Goal: Information Seeking & Learning: Learn about a topic

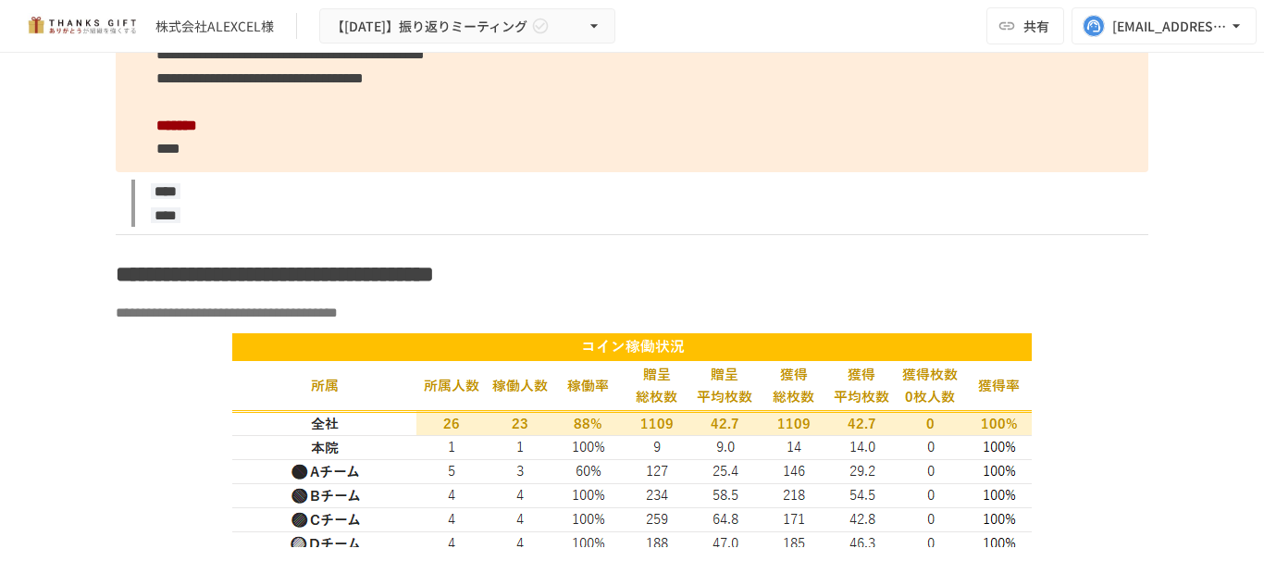
scroll to position [3411, 0]
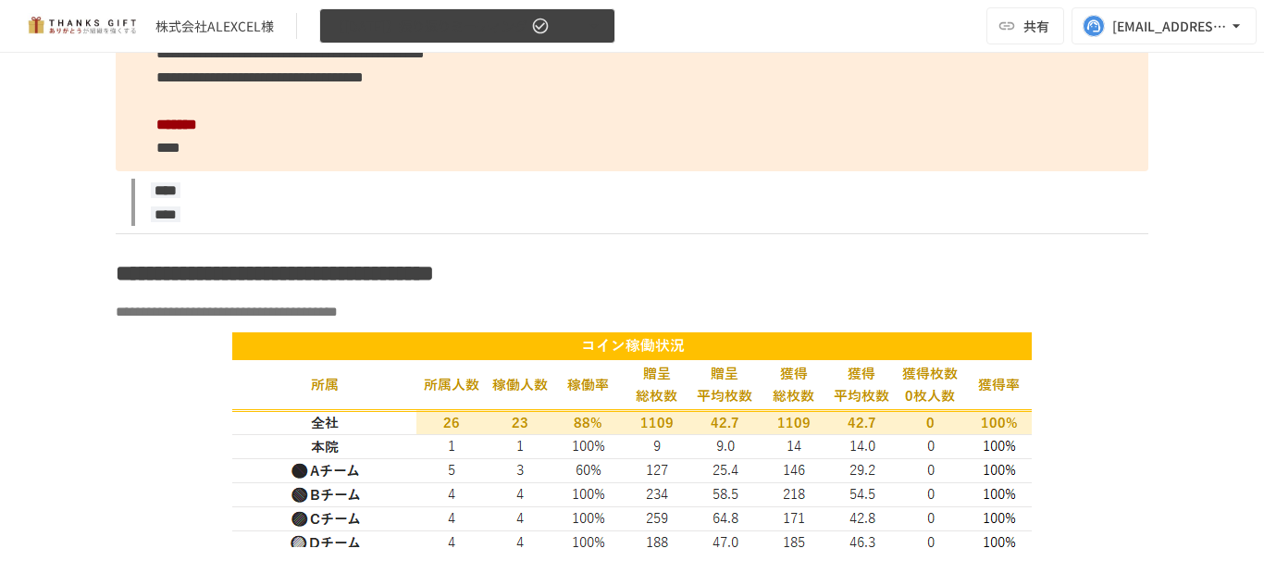
click at [528, 16] on span "【2025年7月16日】振り返りミーティング" at bounding box center [429, 26] width 196 height 23
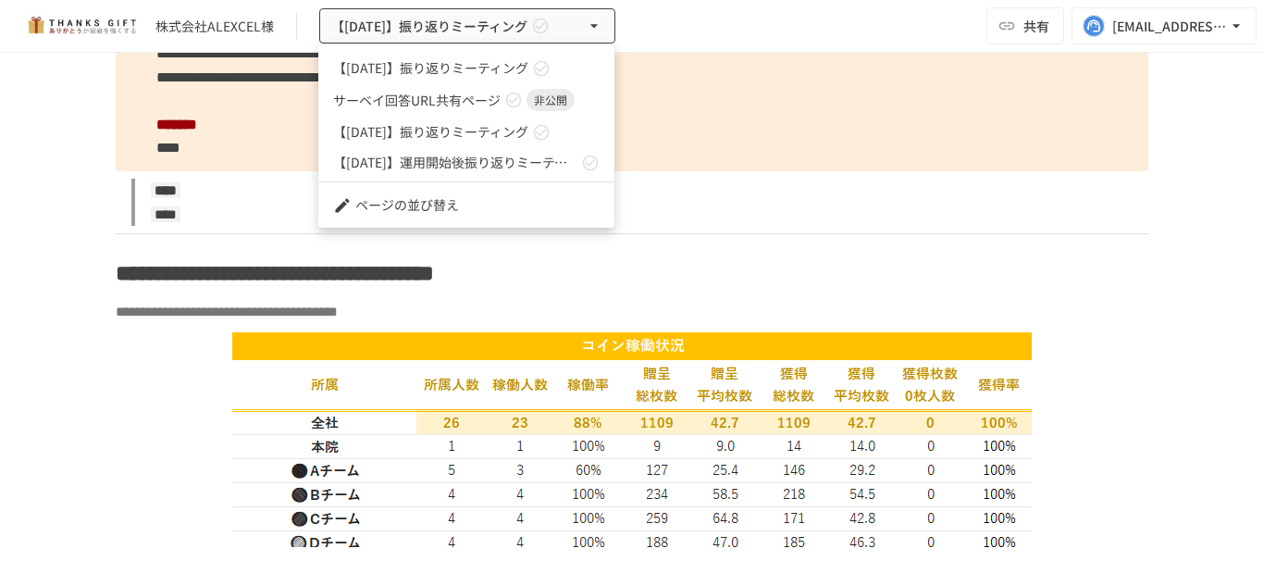
click at [536, 23] on div at bounding box center [632, 293] width 1264 height 586
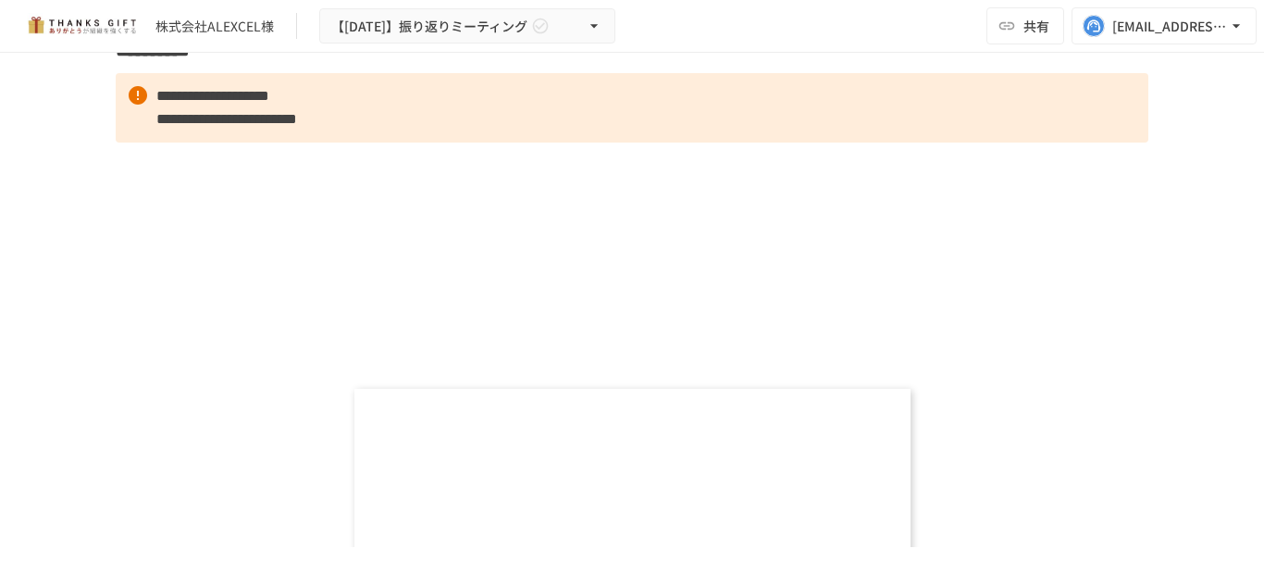
scroll to position [9246, 0]
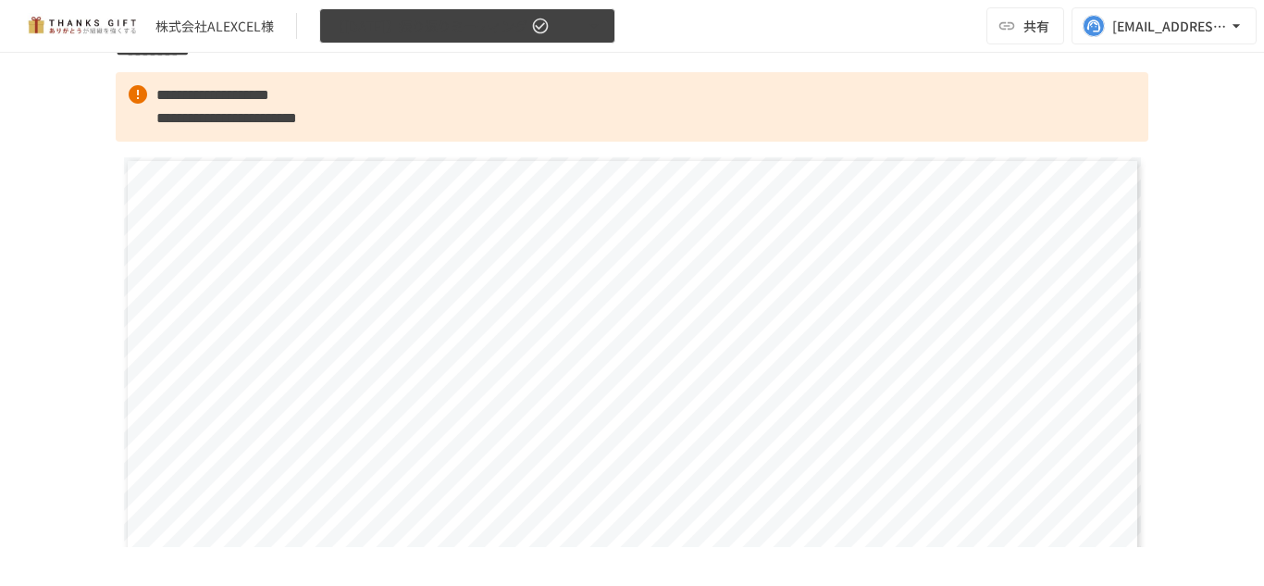
click at [460, 22] on span "【2025年7月16日】振り返りミーティング" at bounding box center [429, 26] width 196 height 23
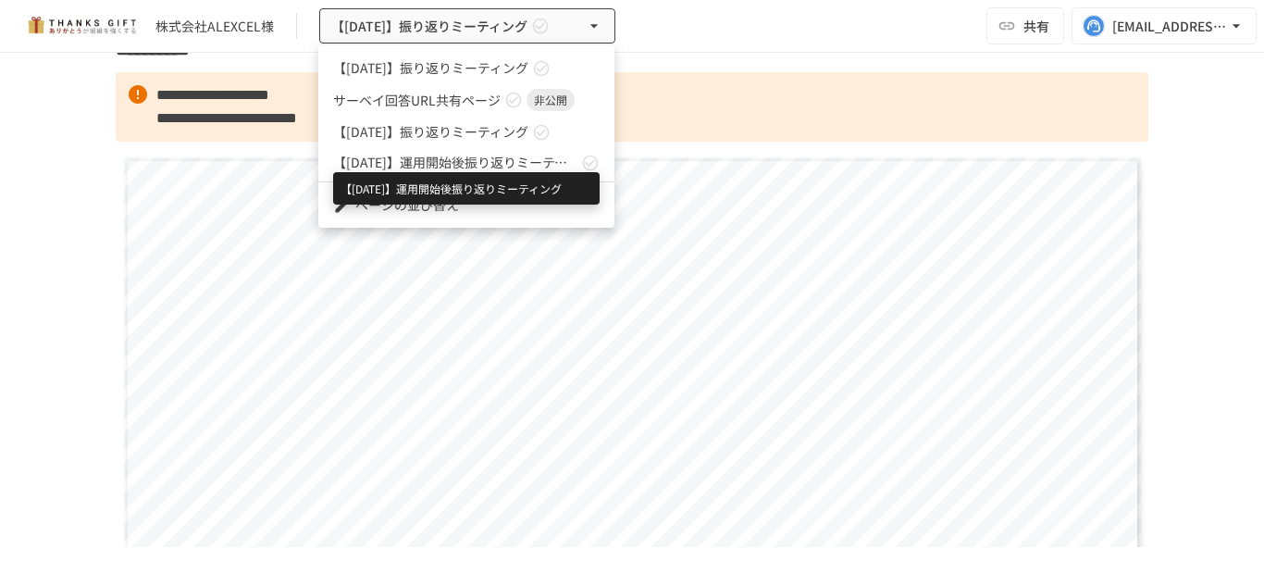
click at [448, 159] on span "【2025年1月28日】運用開始後振り返りミーティング" at bounding box center [455, 162] width 244 height 19
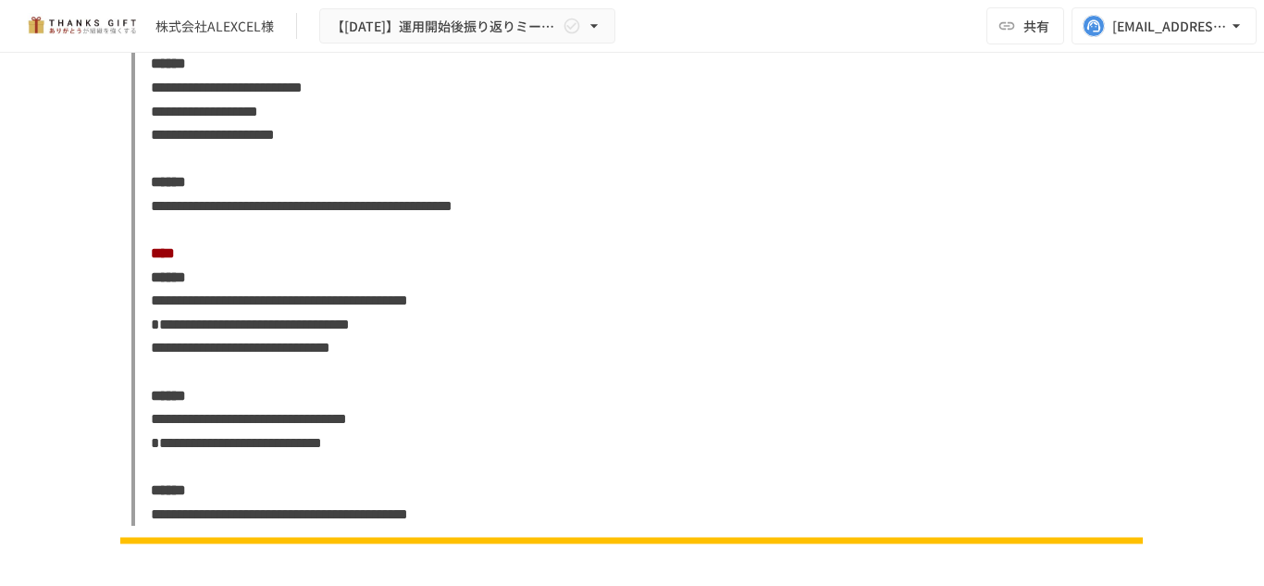
scroll to position [1241, 0]
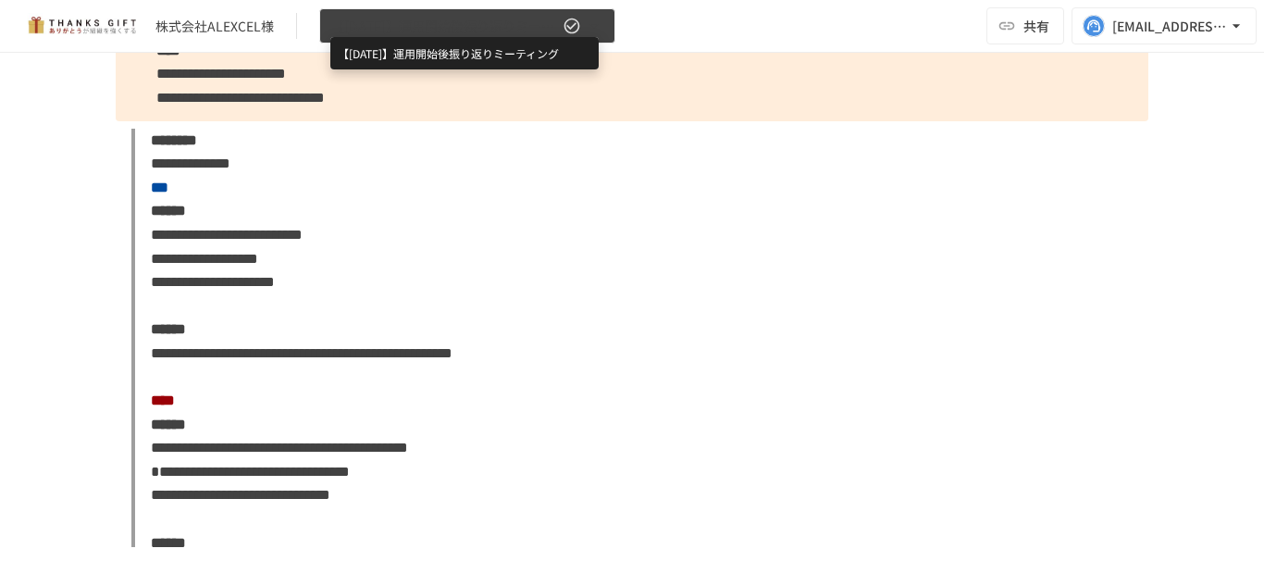
click at [506, 15] on span "【2025年1月28日】運用開始後振り返りミーティング" at bounding box center [445, 26] width 228 height 23
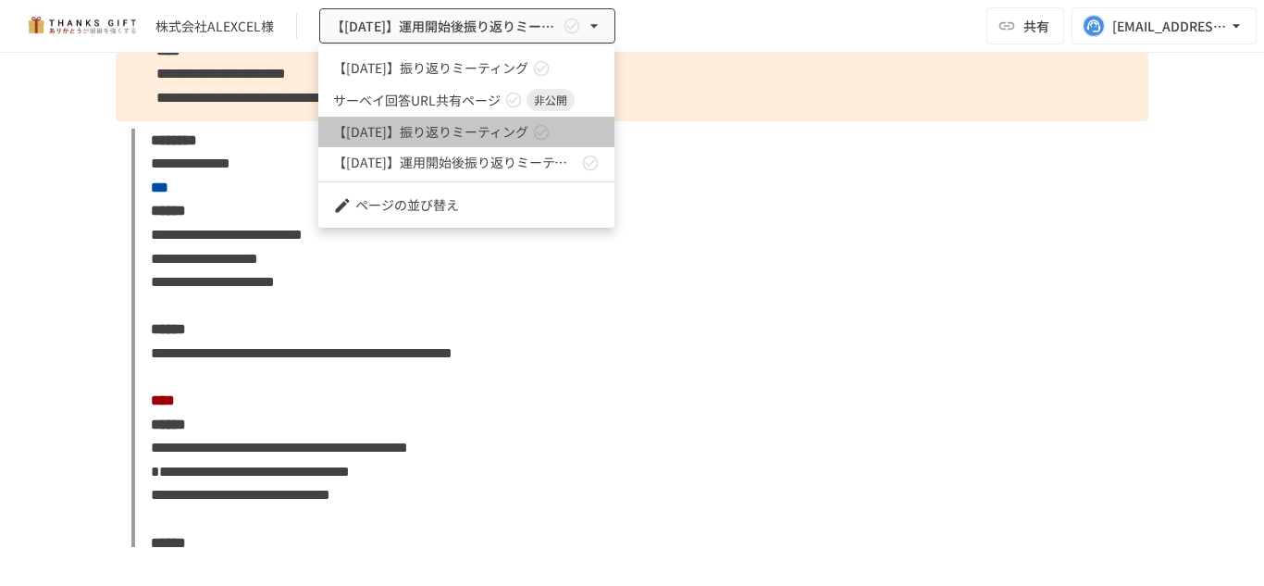
click at [472, 128] on span "【2025年4月14日】振り返りミーティング" at bounding box center [430, 131] width 195 height 19
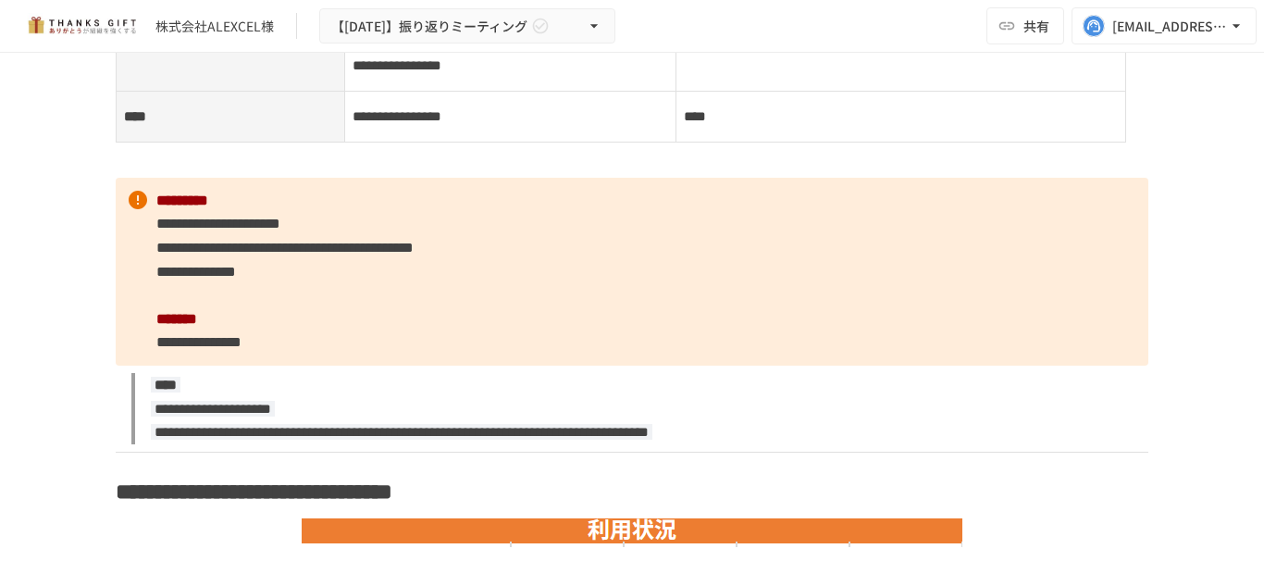
scroll to position [2907, 0]
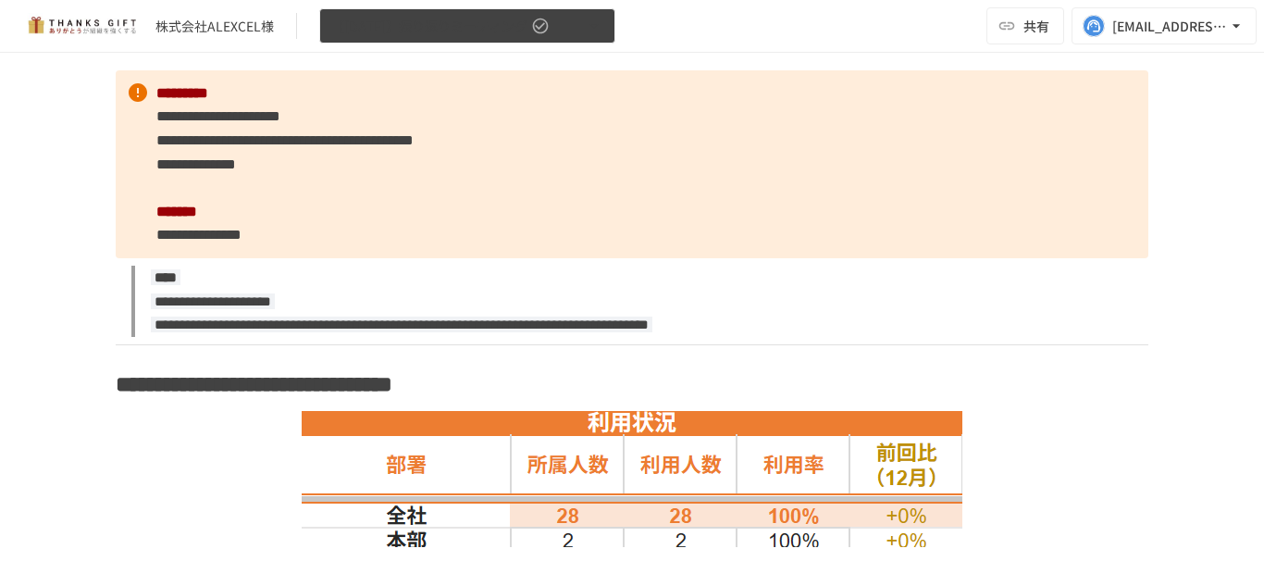
click at [478, 43] on button "【2025年4月14日】振り返りミーティング" at bounding box center [467, 26] width 296 height 36
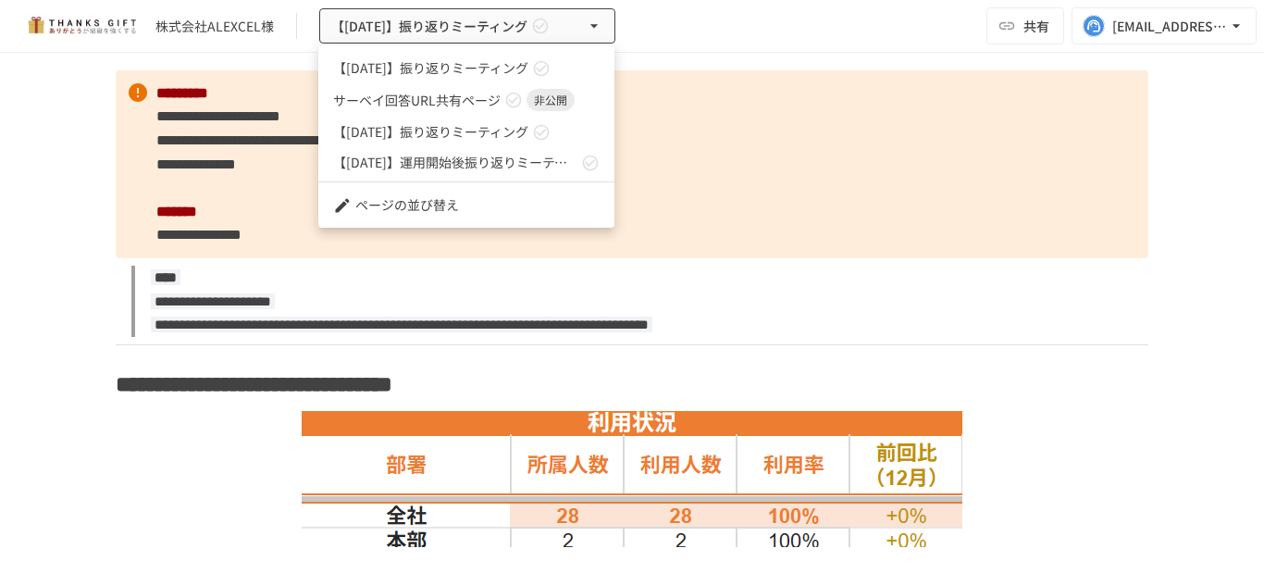
click at [262, 243] on div at bounding box center [632, 293] width 1264 height 586
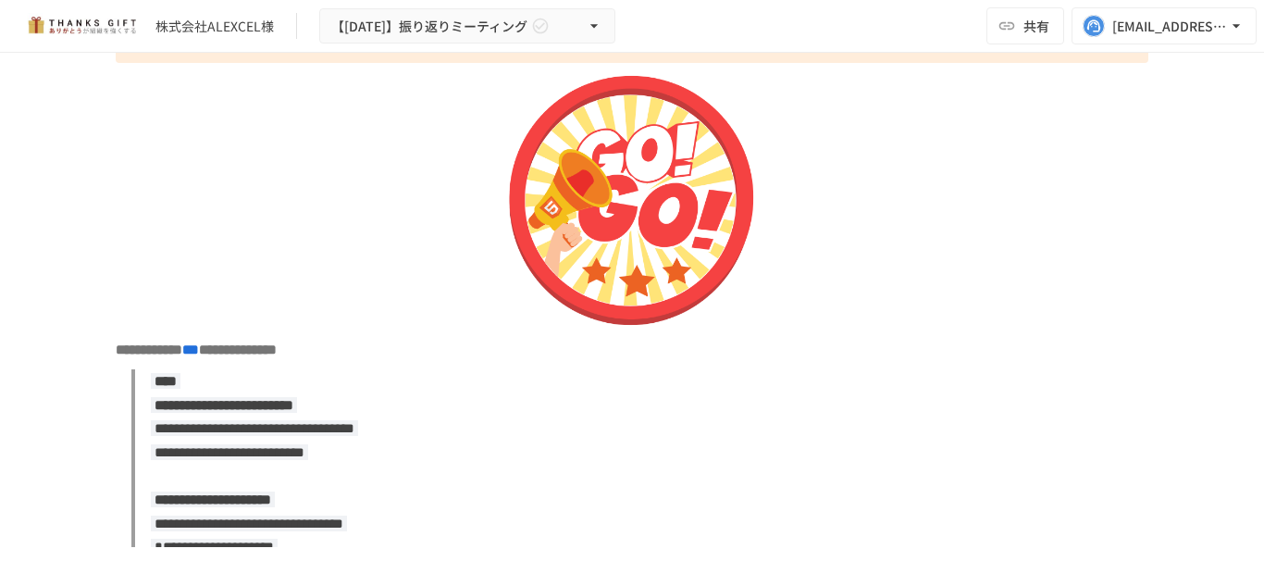
scroll to position [6504, 0]
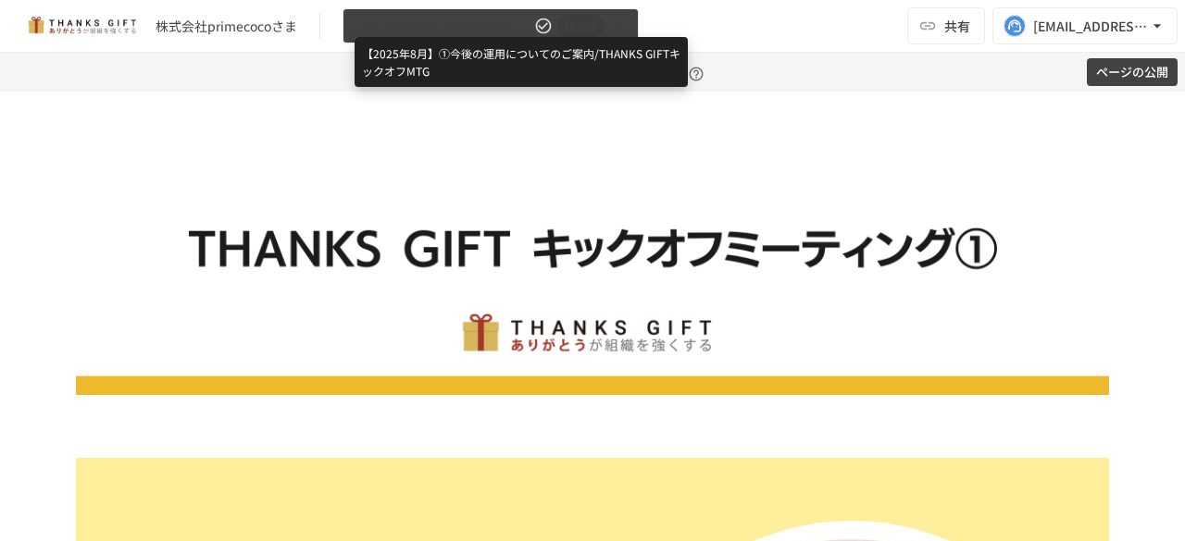
click at [522, 29] on span "【2025年8月】①今後の運用についてのご案内/THANKS GIFTキックオフMTG" at bounding box center [442, 26] width 176 height 23
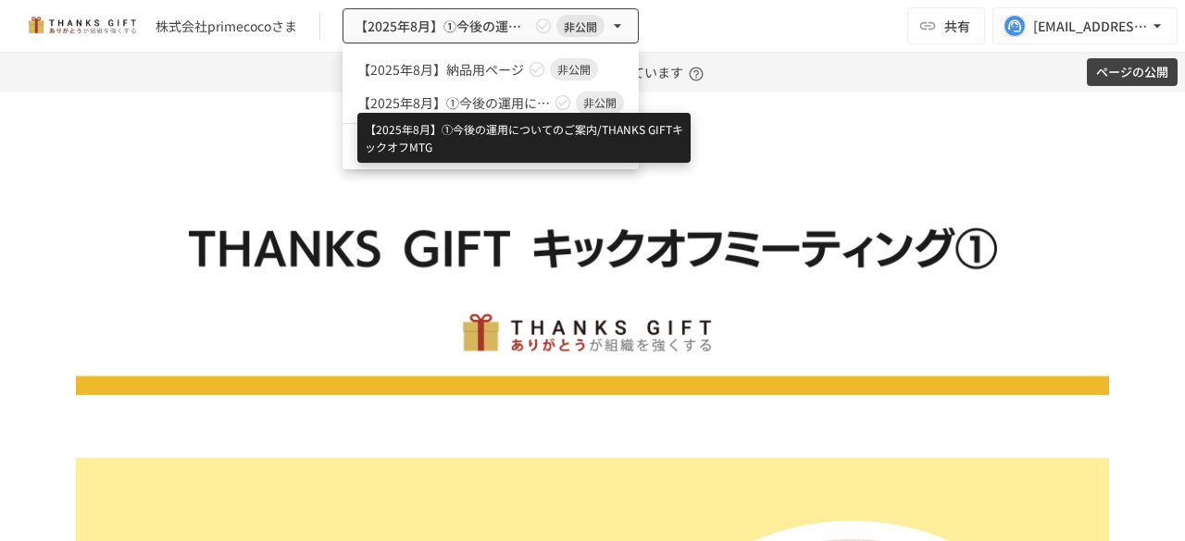
click at [478, 93] on span "【2025年8月】①今後の運用についてのご案内/THANKS GIFTキックオフMTG" at bounding box center [453, 102] width 193 height 19
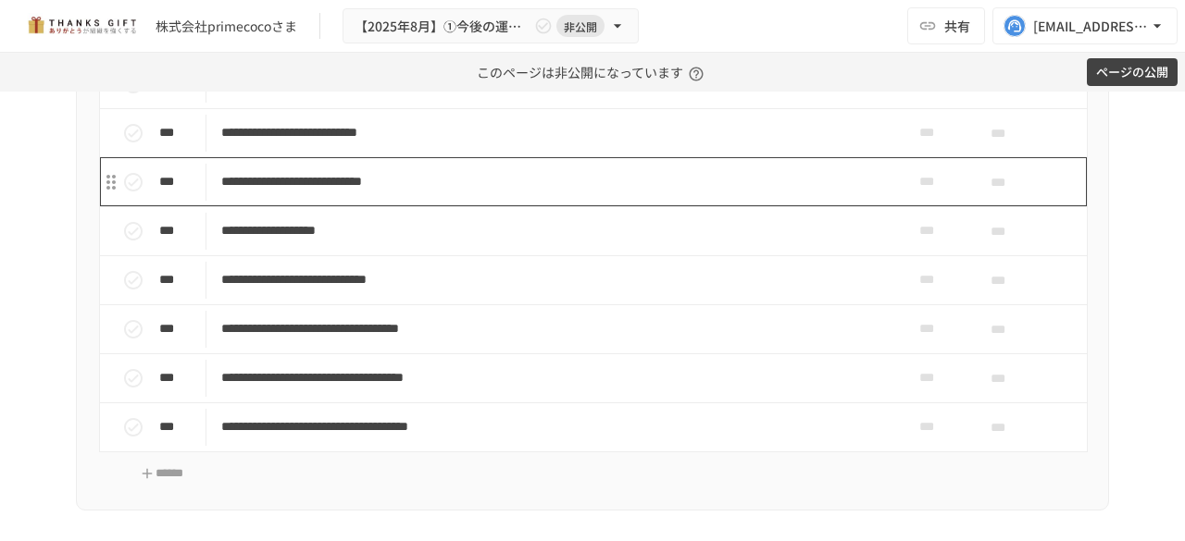
scroll to position [6536, 0]
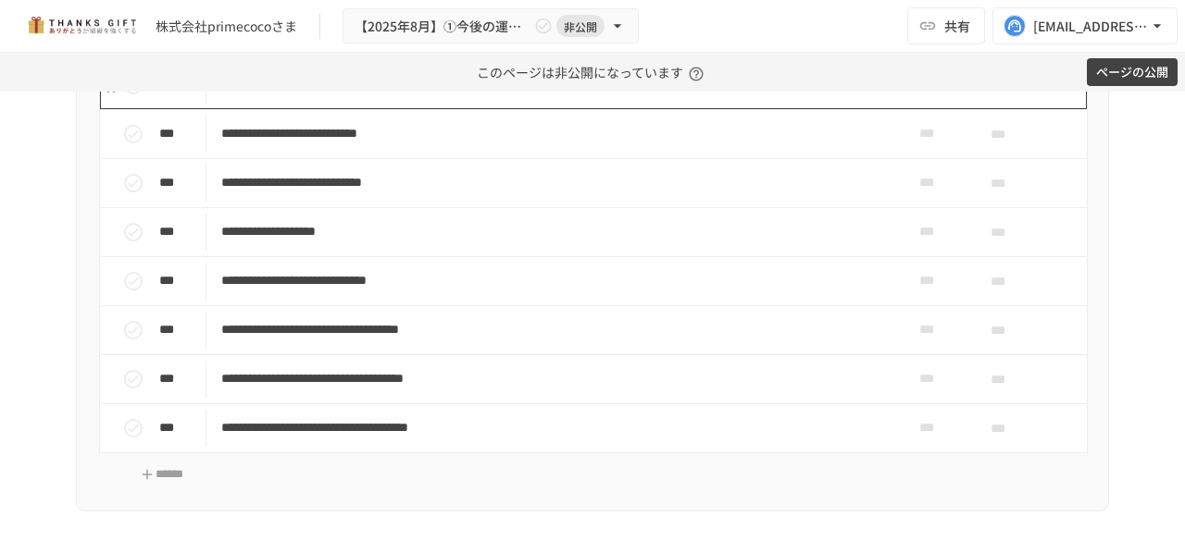
click at [441, 96] on p "**********" at bounding box center [553, 84] width 665 height 23
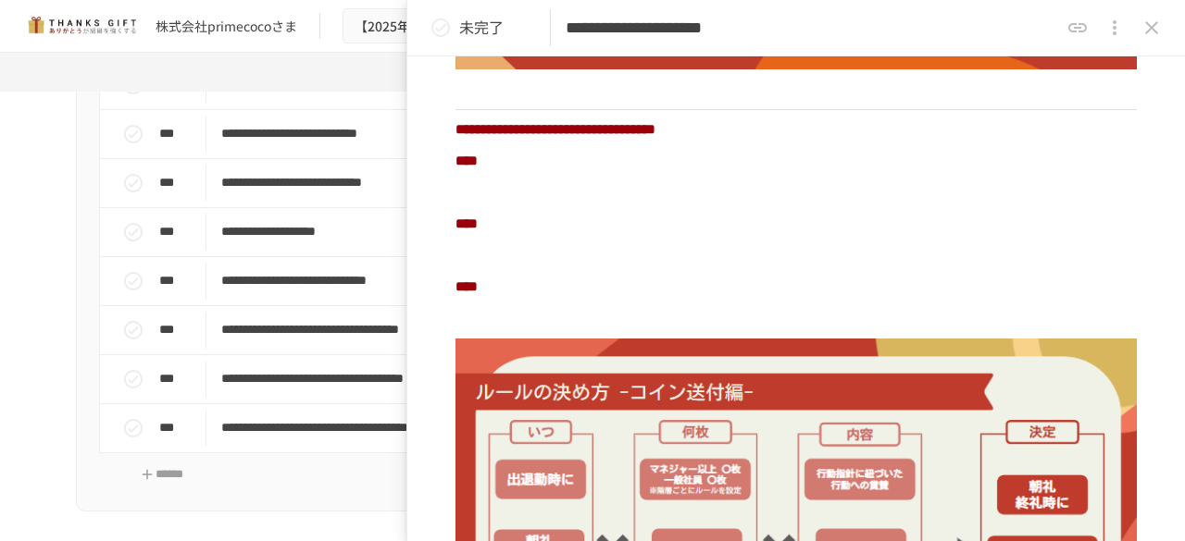
scroll to position [960, 0]
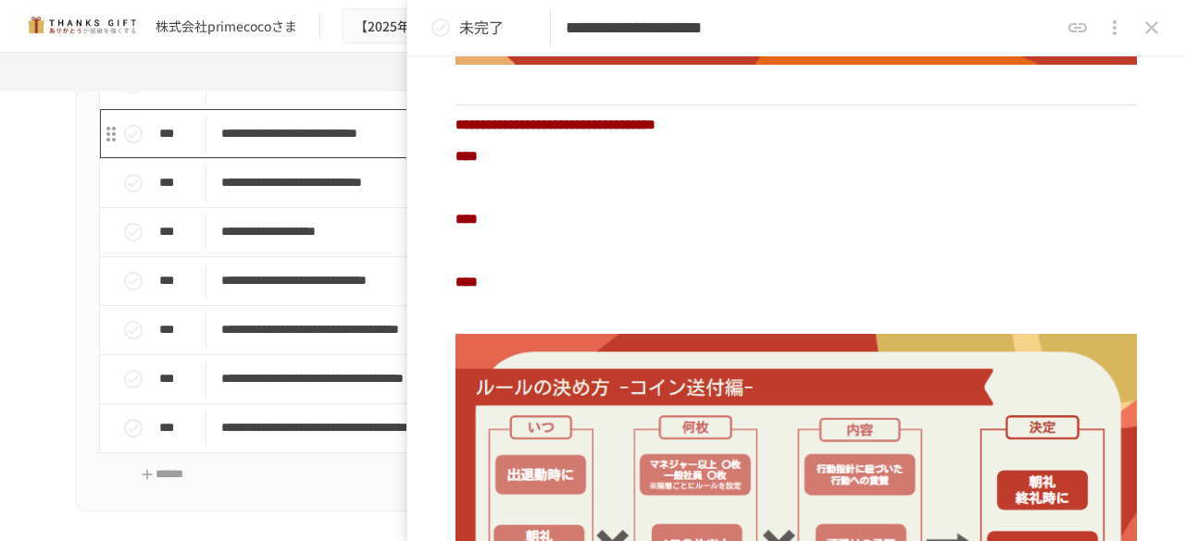
click at [311, 158] on td "**********" at bounding box center [553, 133] width 695 height 49
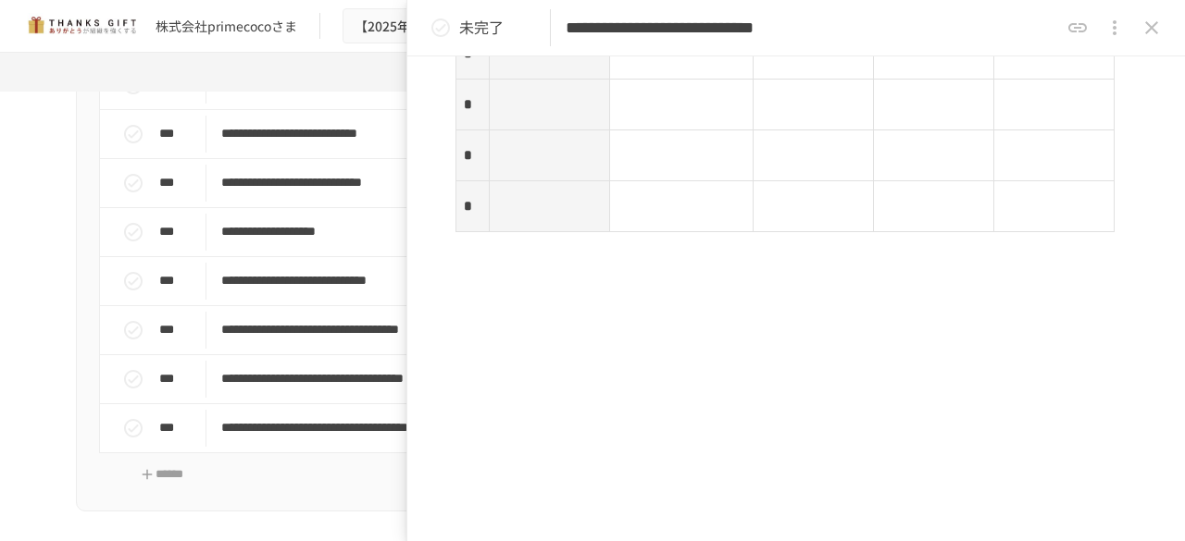
scroll to position [3310, 0]
click at [503, 244] on p at bounding box center [795, 244] width 681 height 24
click at [516, 236] on p at bounding box center [795, 244] width 681 height 24
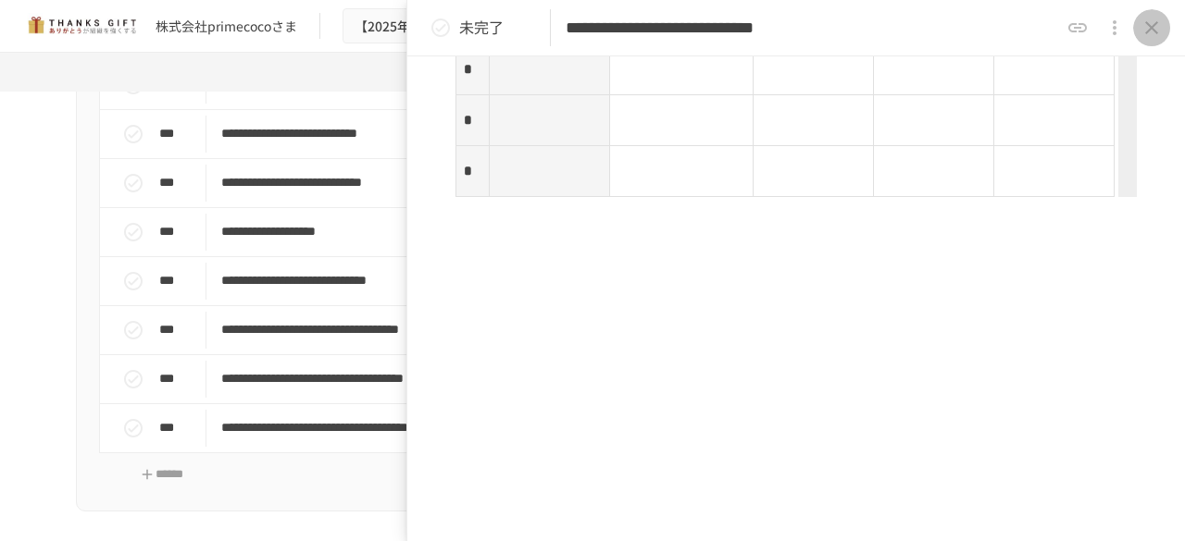
click at [1158, 16] on button "close drawer" at bounding box center [1151, 27] width 37 height 37
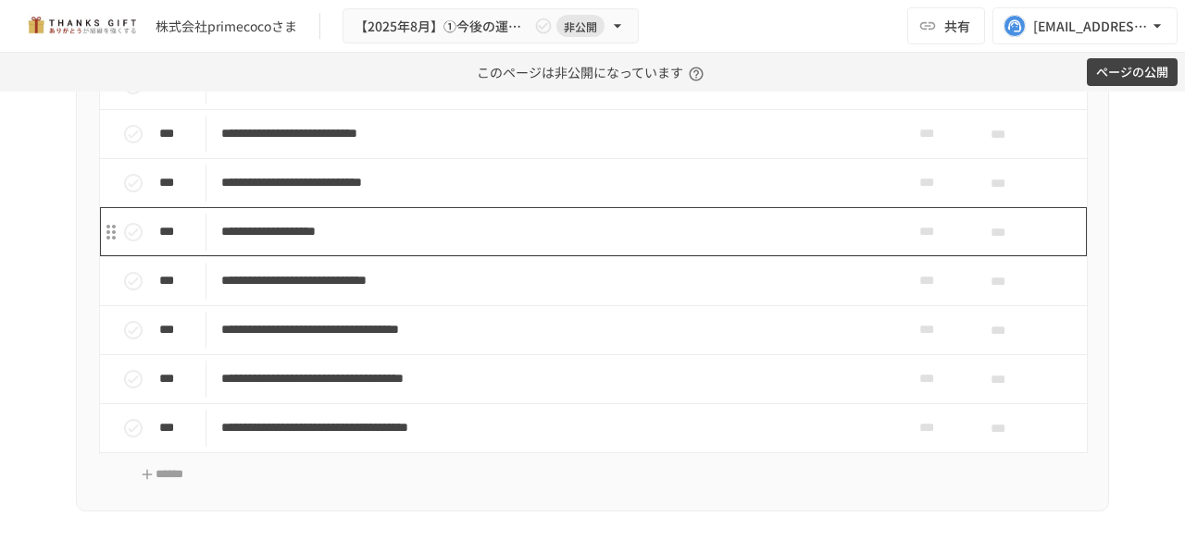
click at [518, 256] on td "**********" at bounding box center [553, 231] width 695 height 49
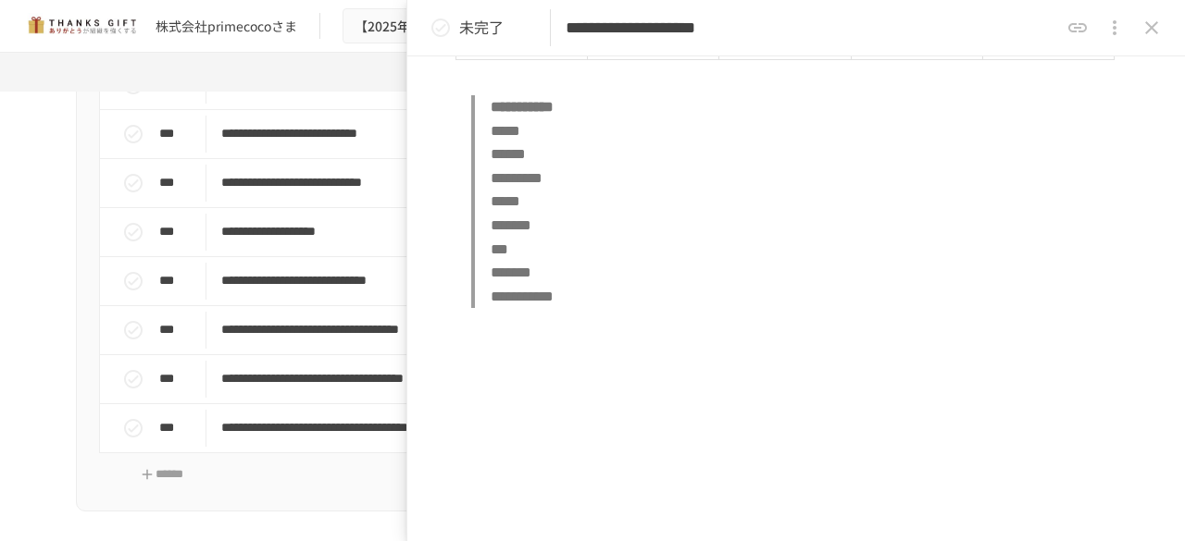
scroll to position [1100, 0]
click at [1156, 44] on button "close drawer" at bounding box center [1151, 27] width 37 height 37
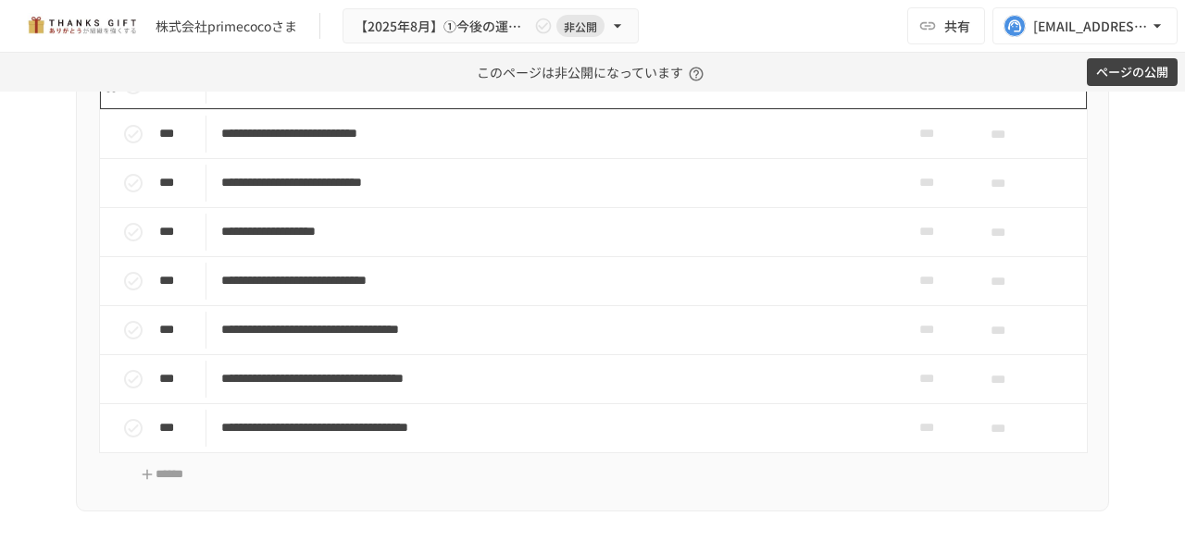
click at [401, 96] on p "**********" at bounding box center [553, 84] width 665 height 23
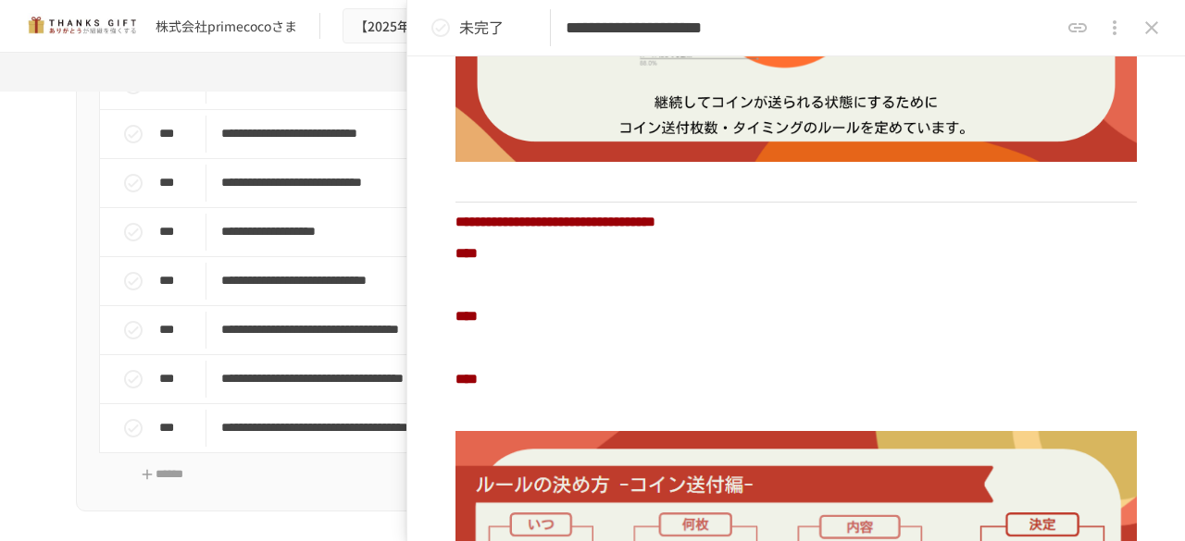
scroll to position [853, 0]
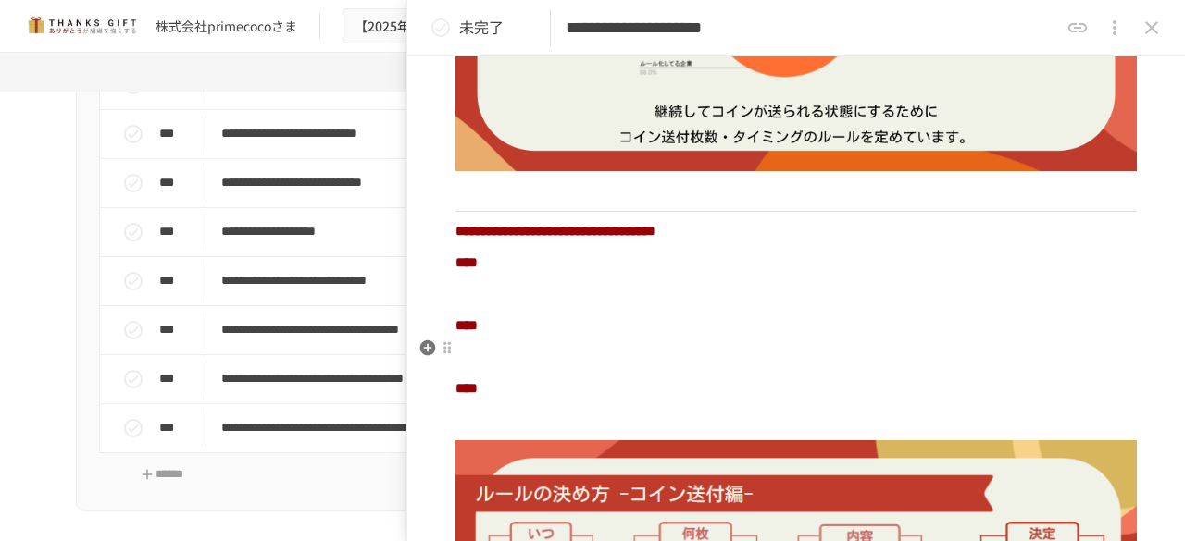
click at [494, 345] on p at bounding box center [795, 357] width 681 height 24
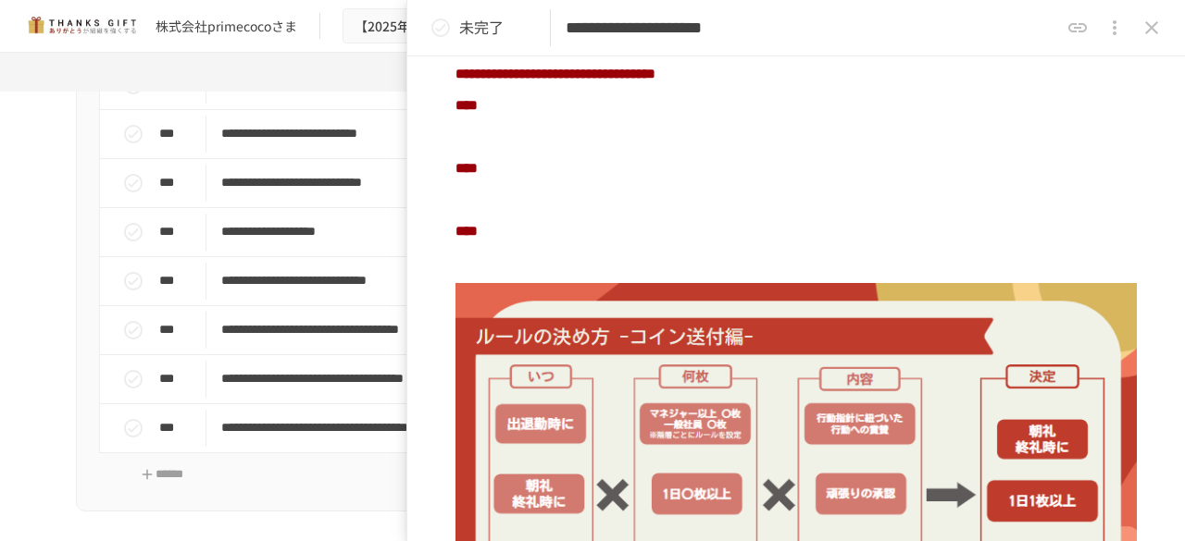
scroll to position [1001, 0]
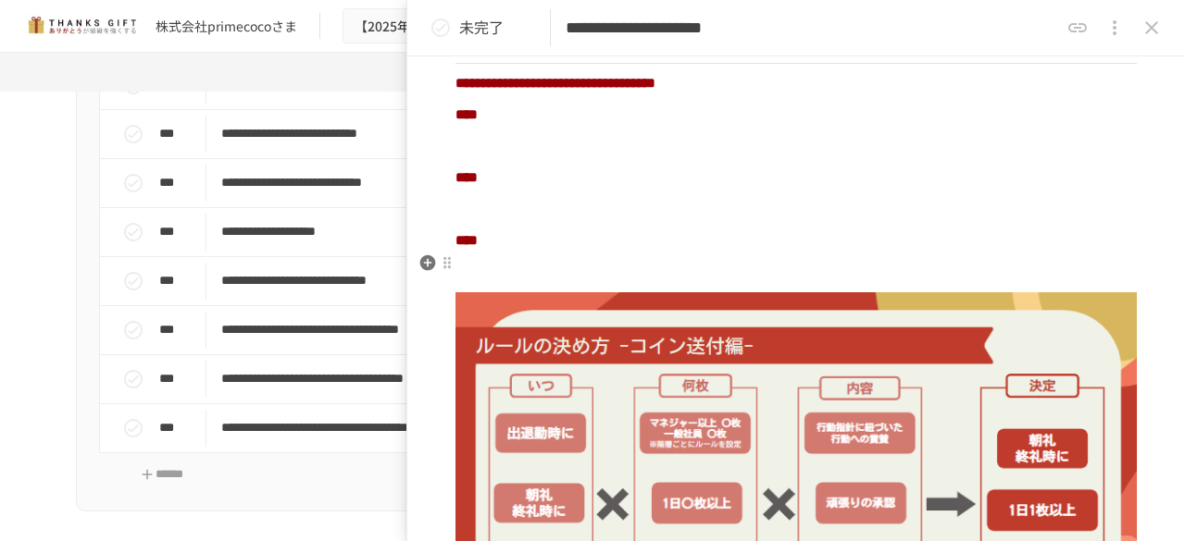
click at [537, 260] on p at bounding box center [795, 272] width 681 height 24
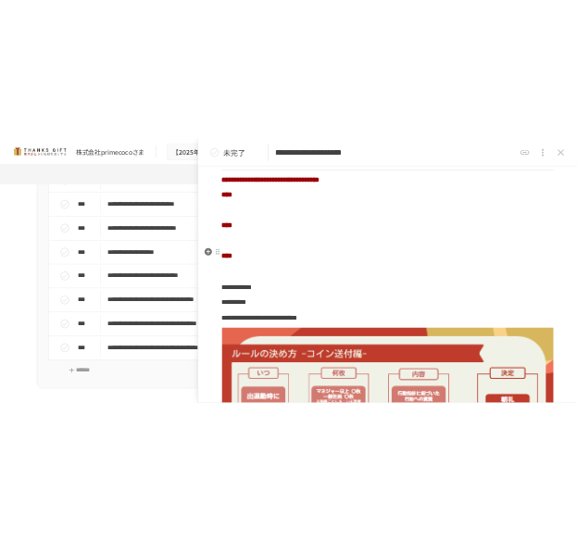
scroll to position [1009, 0]
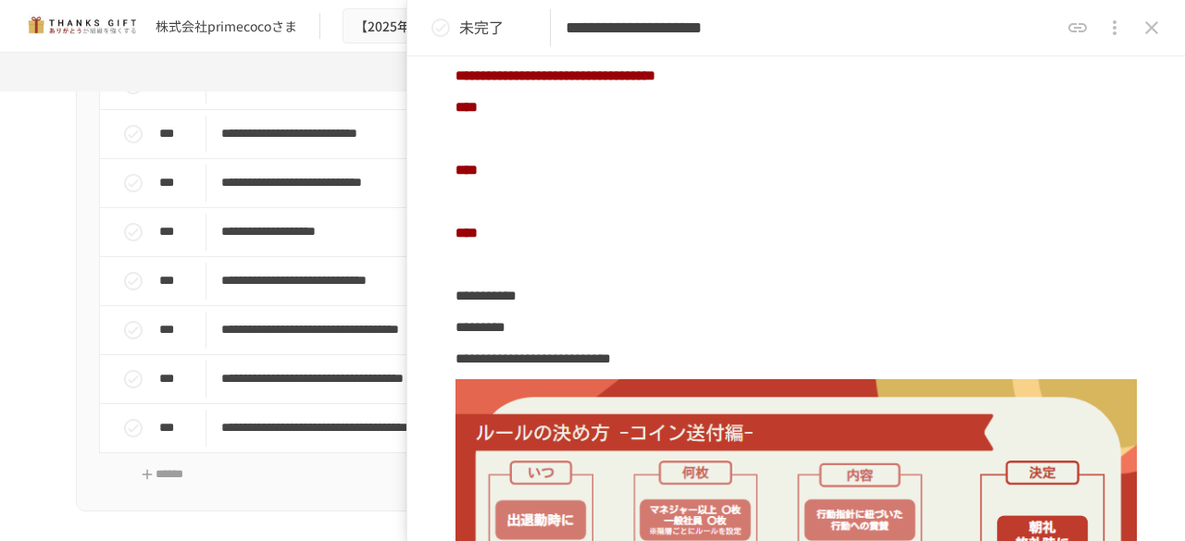
click at [967, 9] on div "**********" at bounding box center [795, 28] width 777 height 56
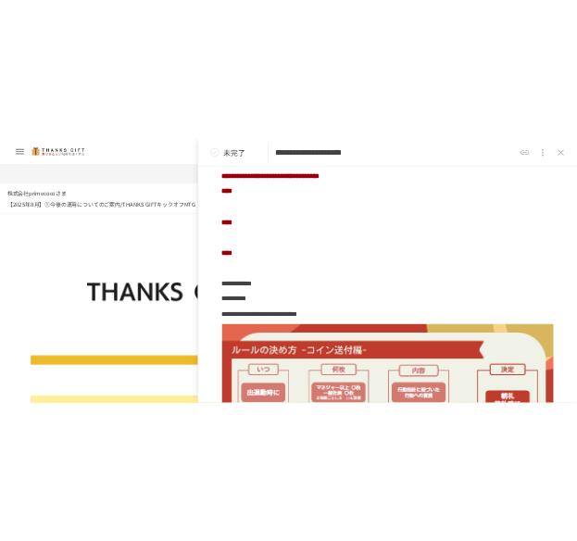
scroll to position [1001, 0]
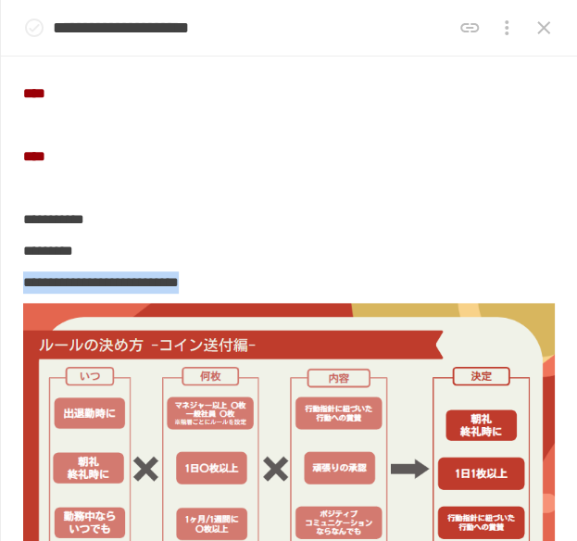
drag, startPoint x: 411, startPoint y: 310, endPoint x: 20, endPoint y: 310, distance: 390.6
click at [20, 310] on div "**********" at bounding box center [289, 74] width 576 height 1752
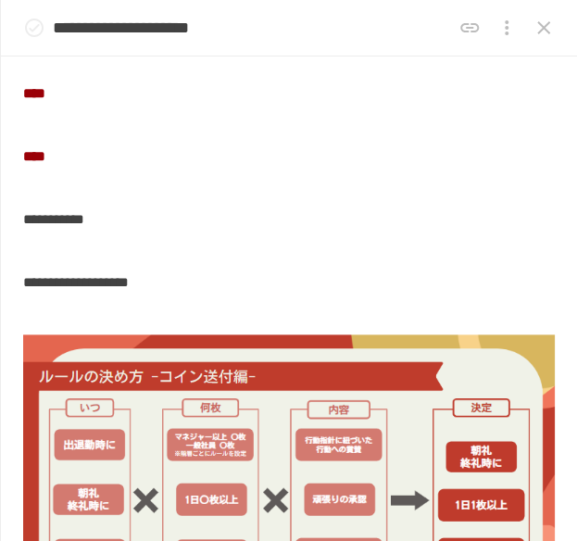
click at [81, 326] on p at bounding box center [288, 314] width 531 height 24
click at [537, 38] on icon "close drawer" at bounding box center [543, 28] width 22 height 22
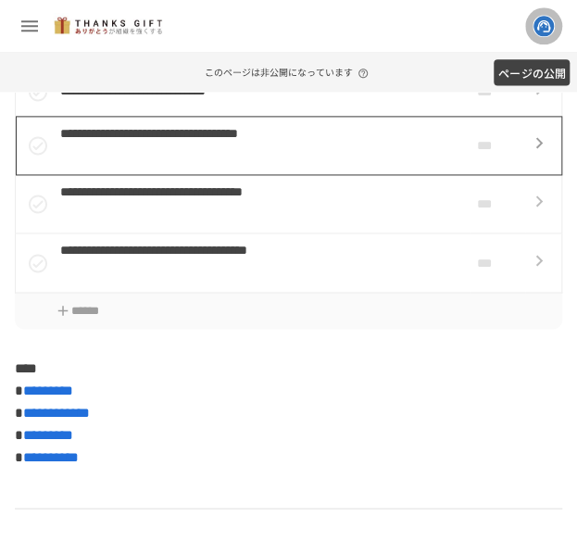
scroll to position [5723, 0]
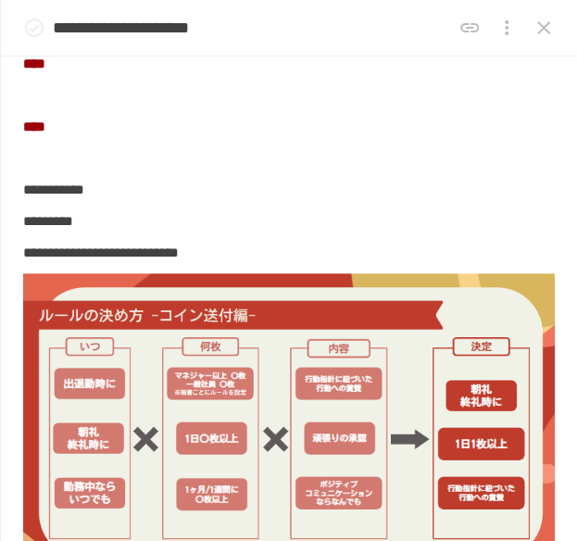
scroll to position [954, 0]
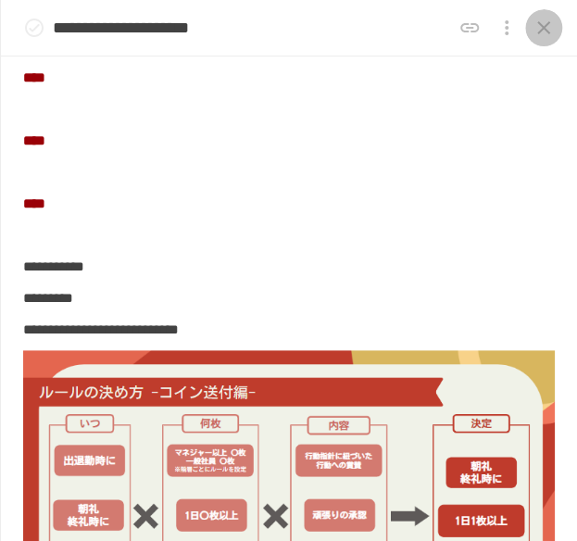
click at [553, 36] on icon "close drawer" at bounding box center [543, 28] width 22 height 22
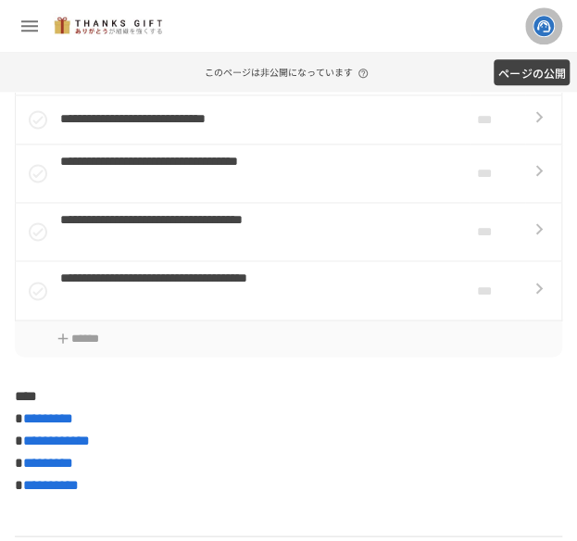
scroll to position [5758, 0]
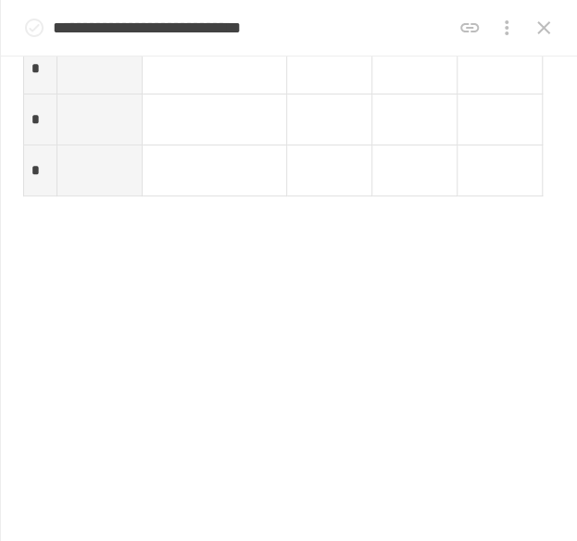
scroll to position [3109, 0]
click at [226, 255] on p at bounding box center [288, 243] width 531 height 24
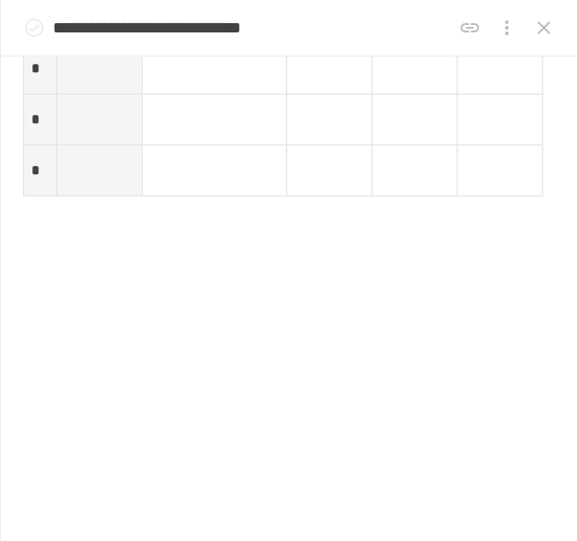
click at [47, 255] on p at bounding box center [288, 243] width 531 height 24
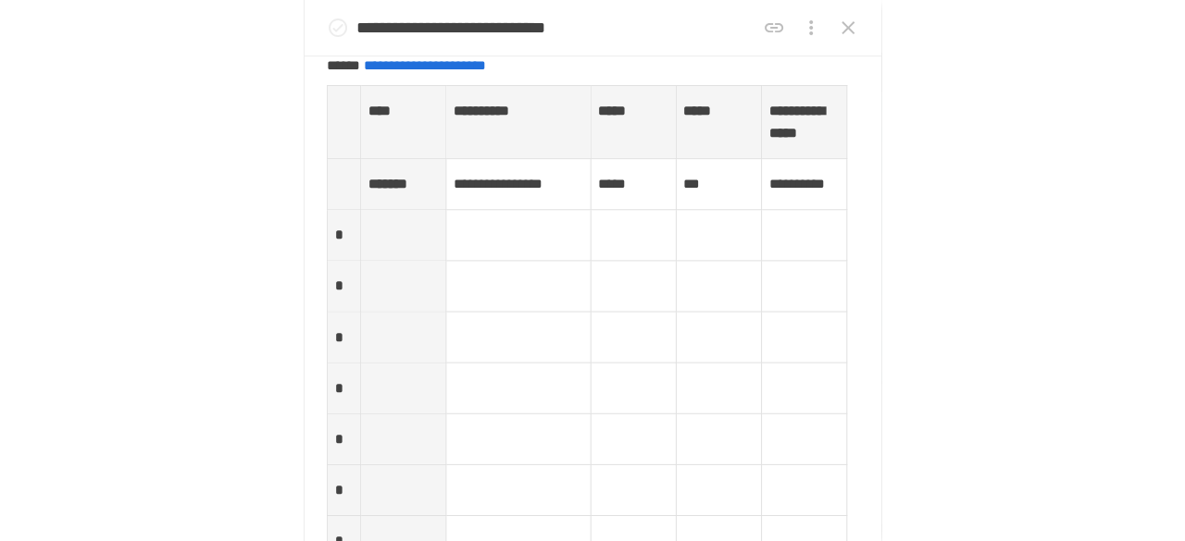
scroll to position [0, 0]
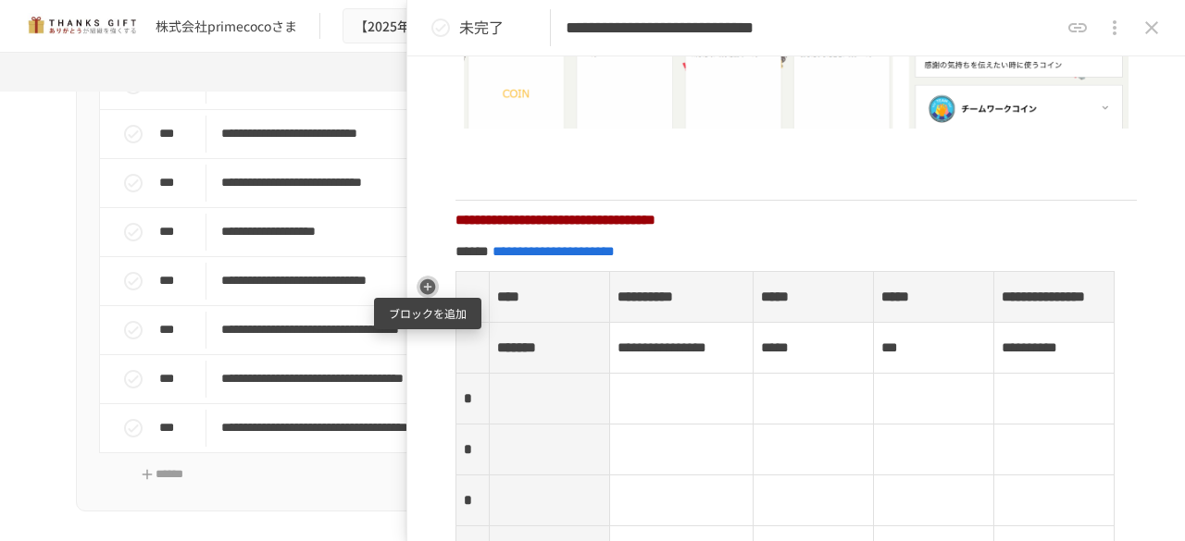
click at [433, 293] on icon "button" at bounding box center [427, 287] width 19 height 19
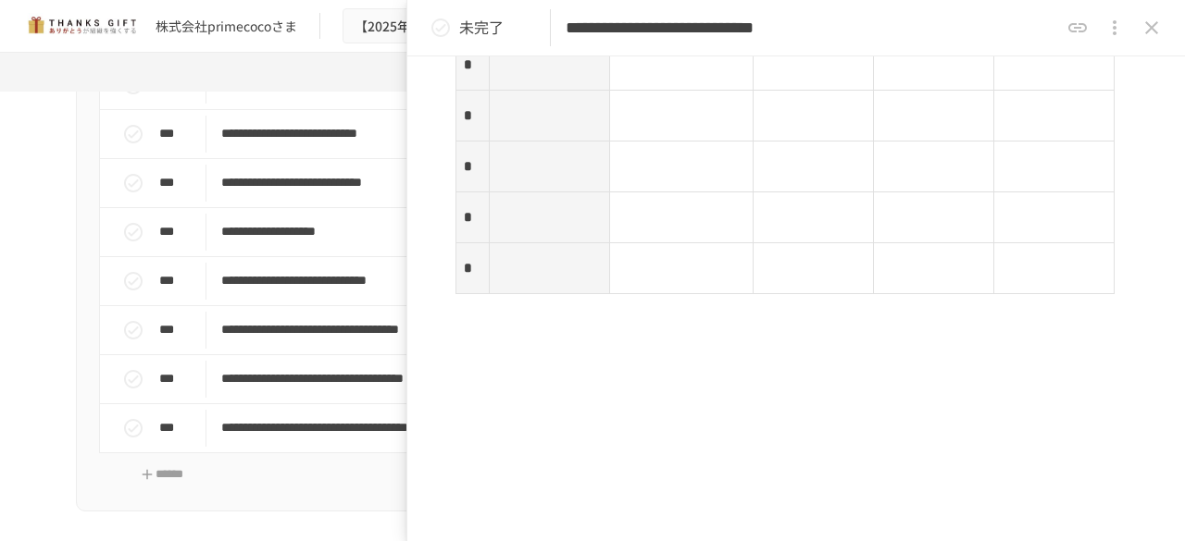
scroll to position [3171, 0]
click at [430, 383] on icon "button" at bounding box center [427, 383] width 19 height 19
click at [420, 391] on icon "button" at bounding box center [427, 383] width 19 height 19
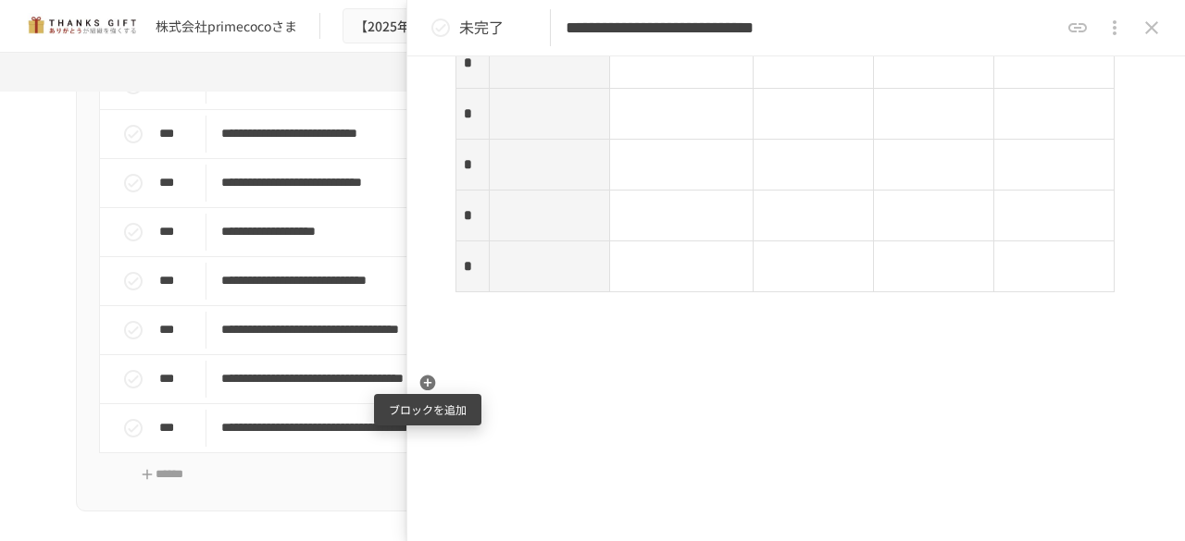
click at [427, 373] on button "button" at bounding box center [427, 383] width 22 height 22
click at [432, 388] on icon "button" at bounding box center [428, 384] width 16 height 16
click at [424, 385] on icon "button" at bounding box center [428, 384] width 16 height 16
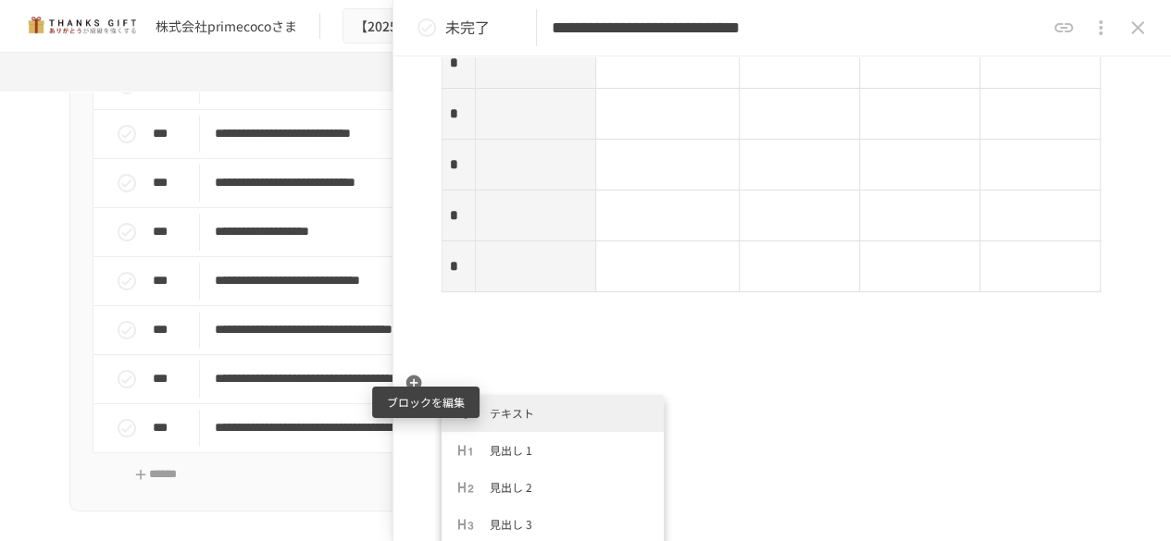
click at [403, 372] on button "button" at bounding box center [414, 383] width 22 height 22
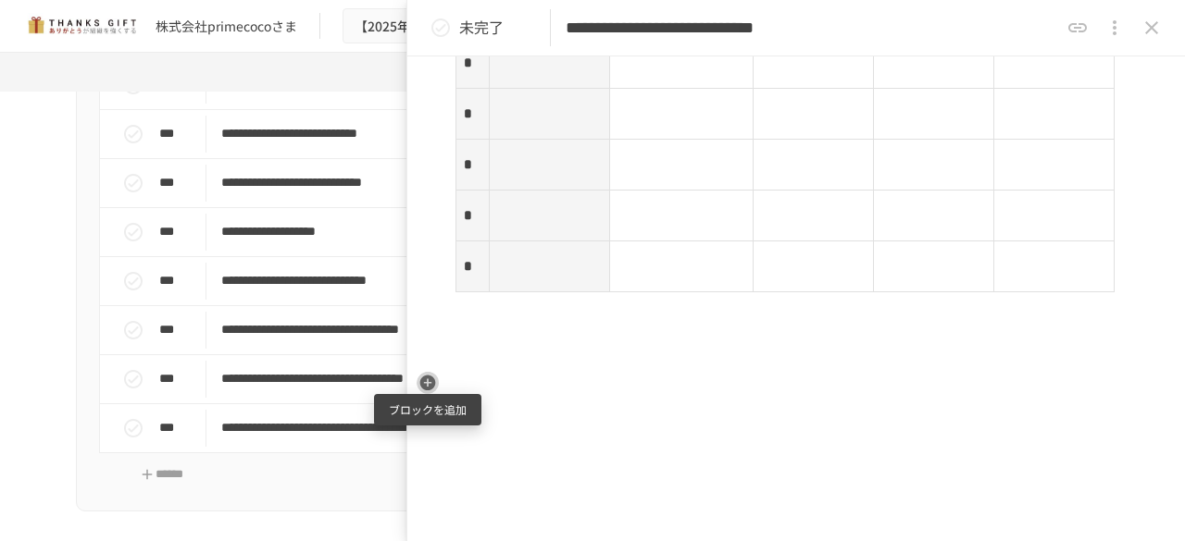
click at [428, 384] on icon "button" at bounding box center [427, 383] width 19 height 19
click at [485, 383] on p at bounding box center [795, 371] width 681 height 24
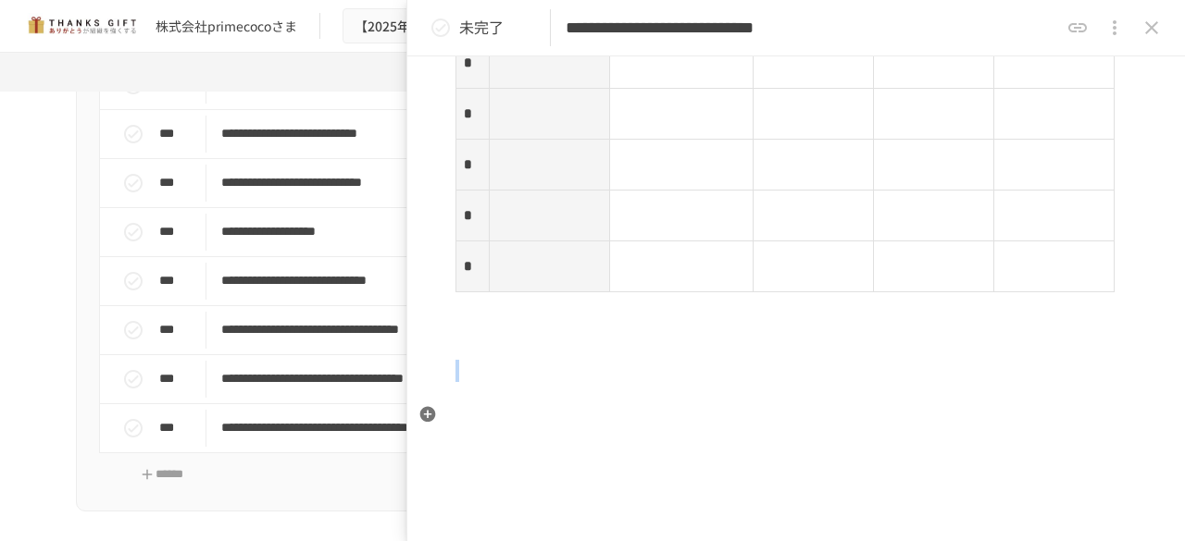
click at [485, 383] on p at bounding box center [795, 371] width 681 height 24
click at [430, 391] on icon "button" at bounding box center [427, 383] width 19 height 19
click at [427, 392] on button "button" at bounding box center [427, 383] width 22 height 22
click at [461, 383] on p at bounding box center [795, 371] width 681 height 24
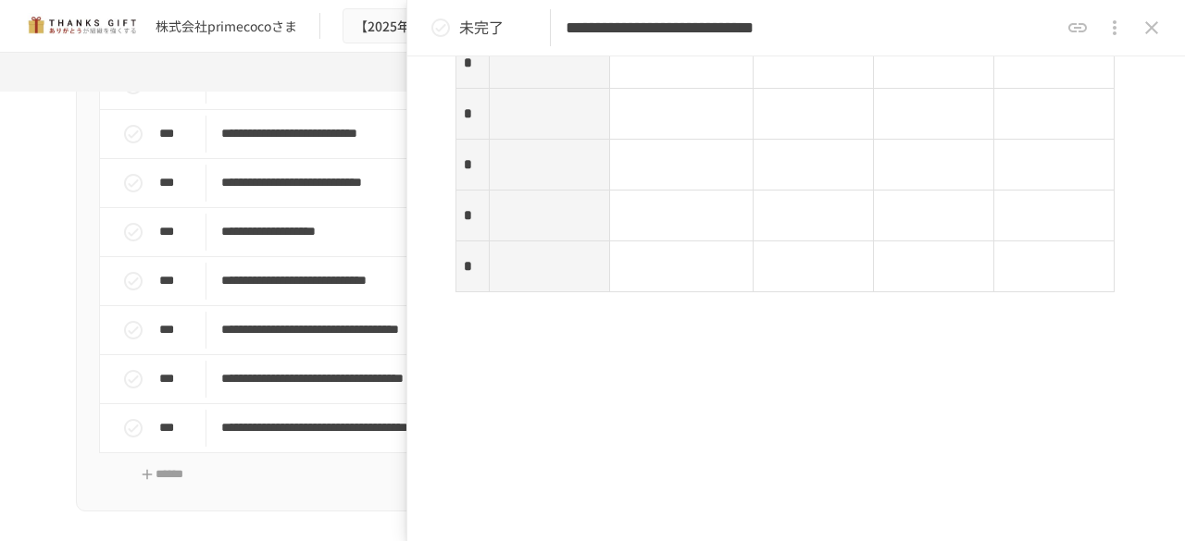
click at [488, 292] on div at bounding box center [488, 267] width 7 height 50
click at [502, 279] on p at bounding box center [549, 267] width 105 height 24
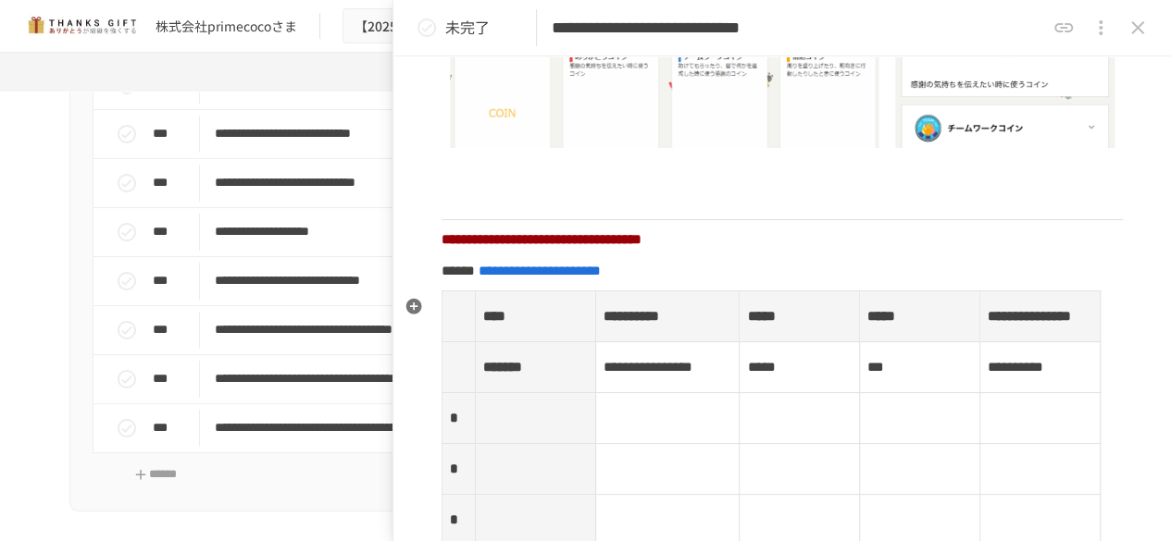
scroll to position [2406, 0]
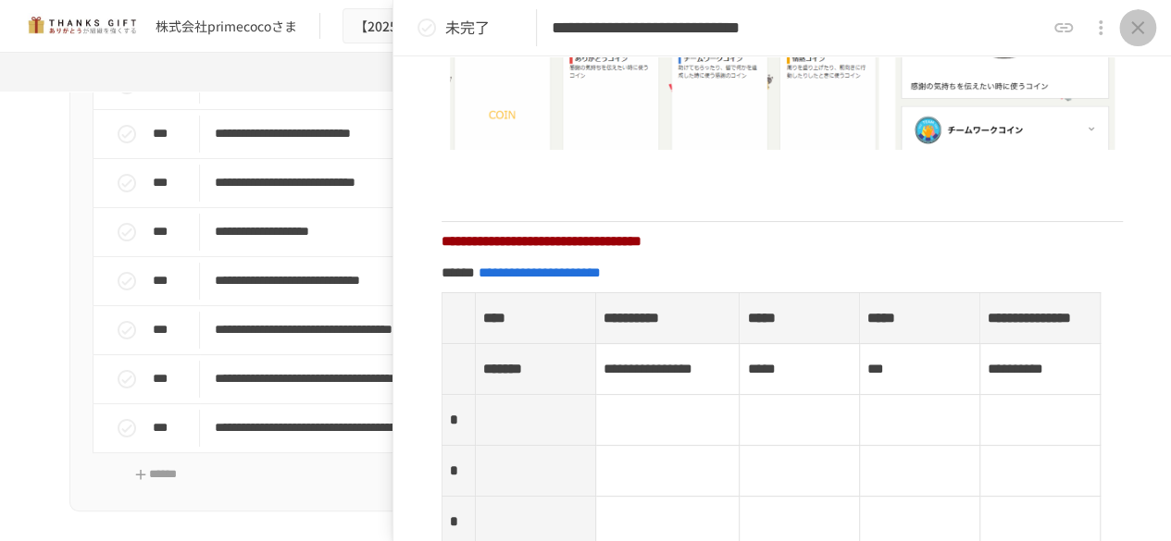
click at [1149, 27] on button "close drawer" at bounding box center [1137, 27] width 37 height 37
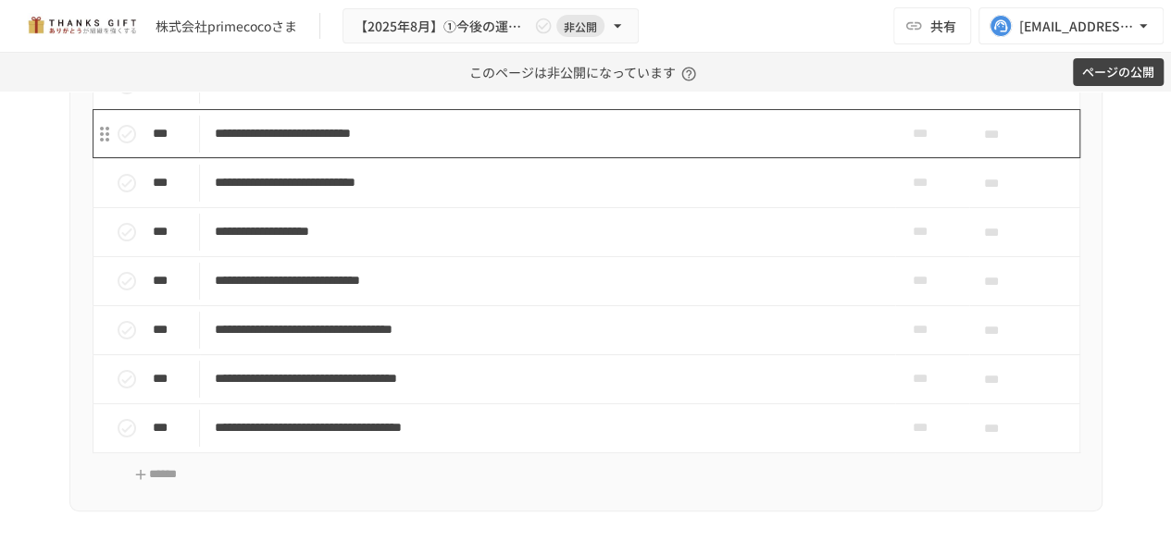
click at [679, 145] on p "**********" at bounding box center [547, 133] width 665 height 23
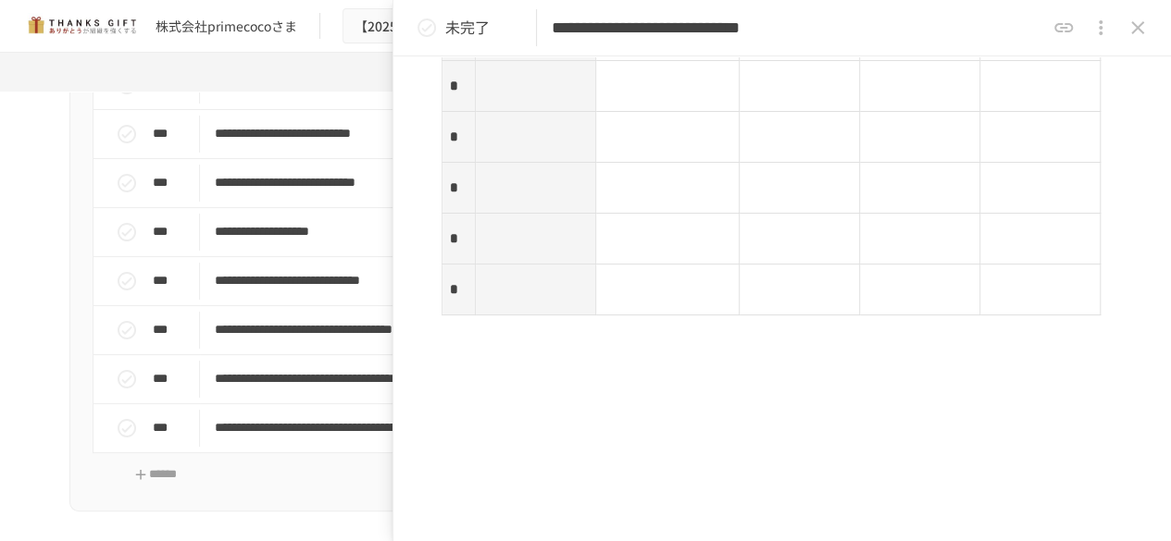
scroll to position [3227, 0]
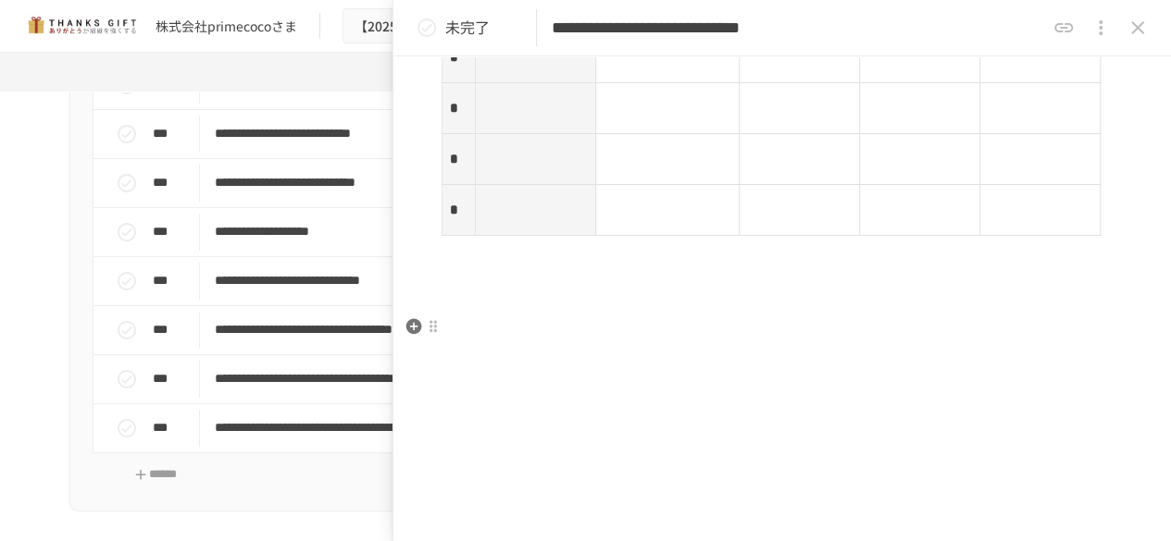
click at [539, 295] on p at bounding box center [781, 283] width 681 height 24
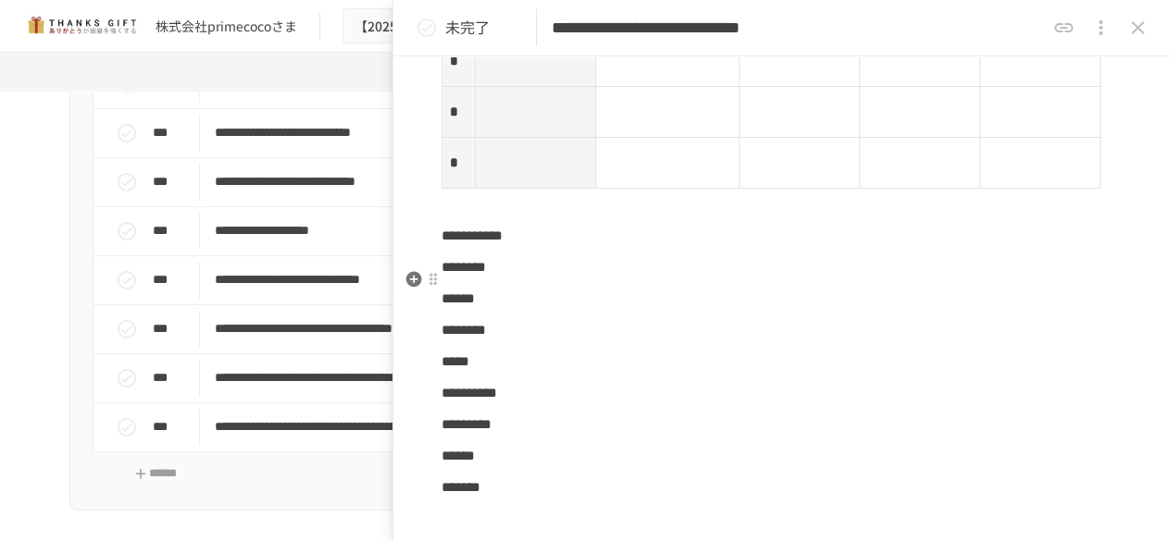
scroll to position [3330, 0]
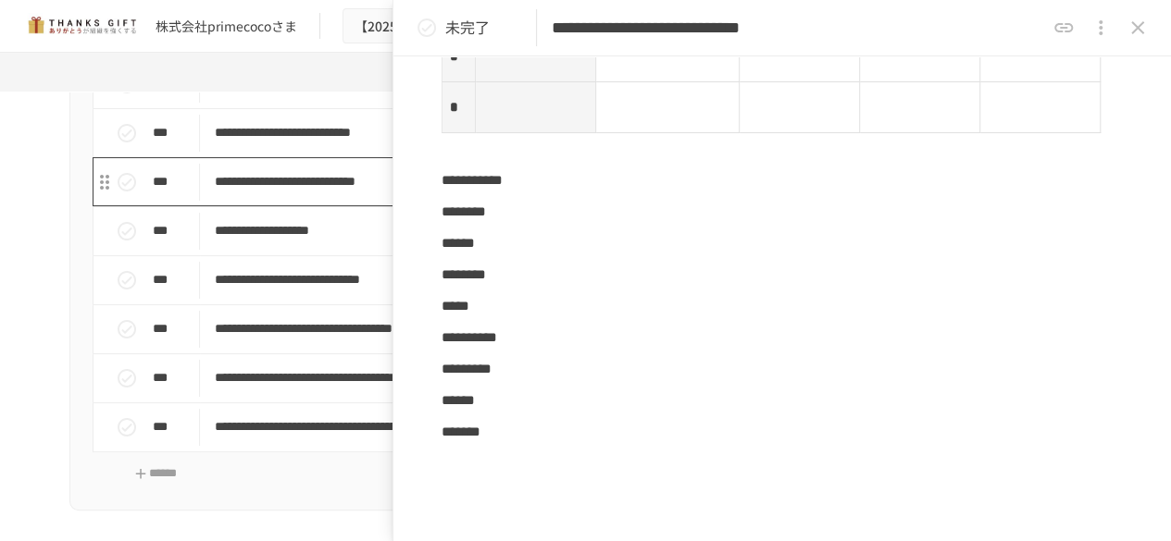
click at [232, 193] on p "**********" at bounding box center [547, 181] width 665 height 23
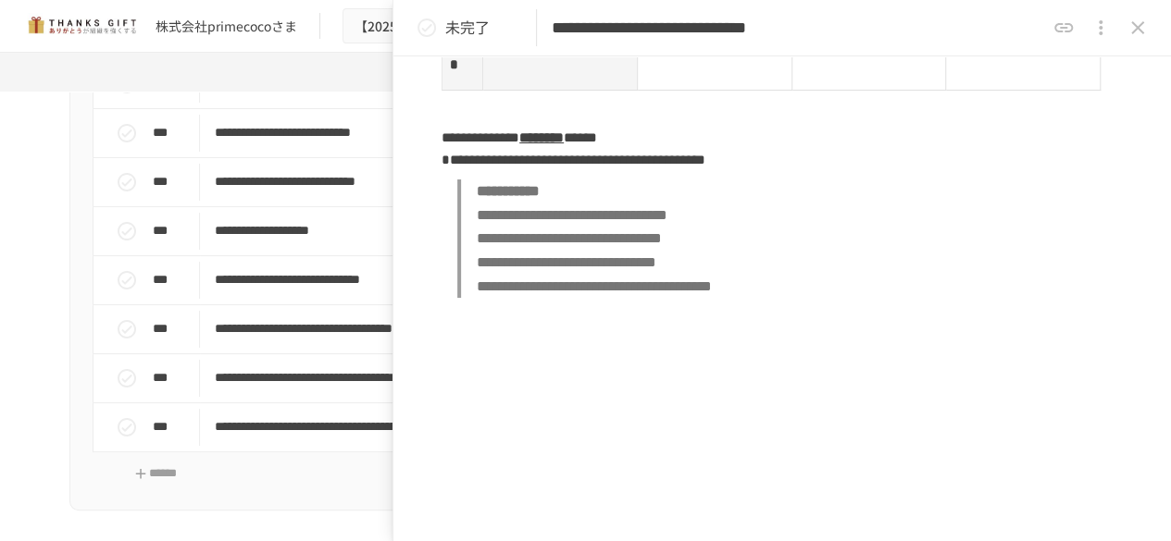
scroll to position [2647, 0]
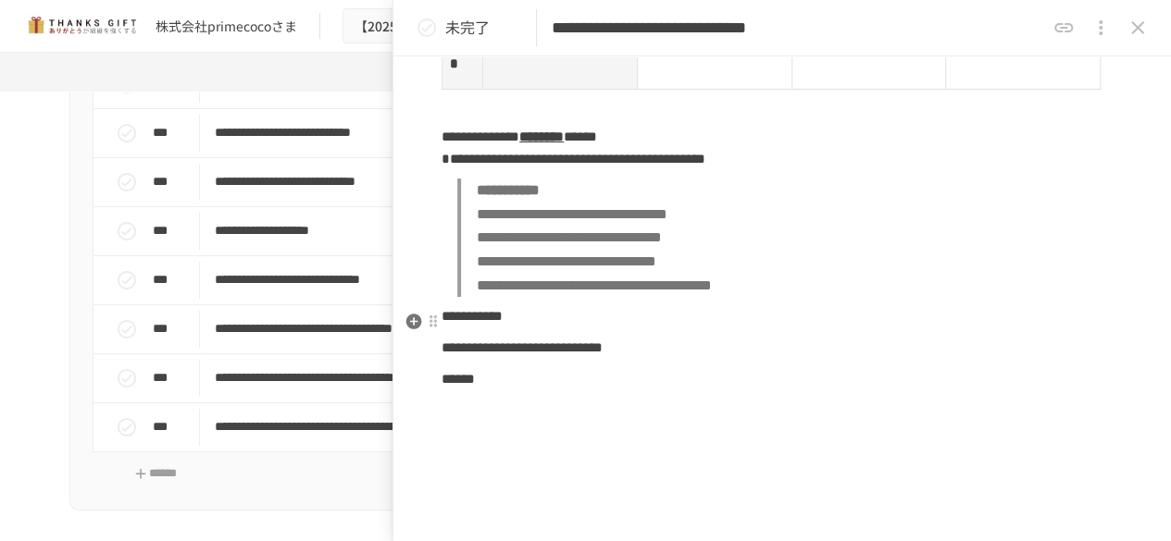
click at [441, 341] on span "**********" at bounding box center [521, 348] width 161 height 14
click at [598, 367] on p "*******" at bounding box center [781, 379] width 681 height 24
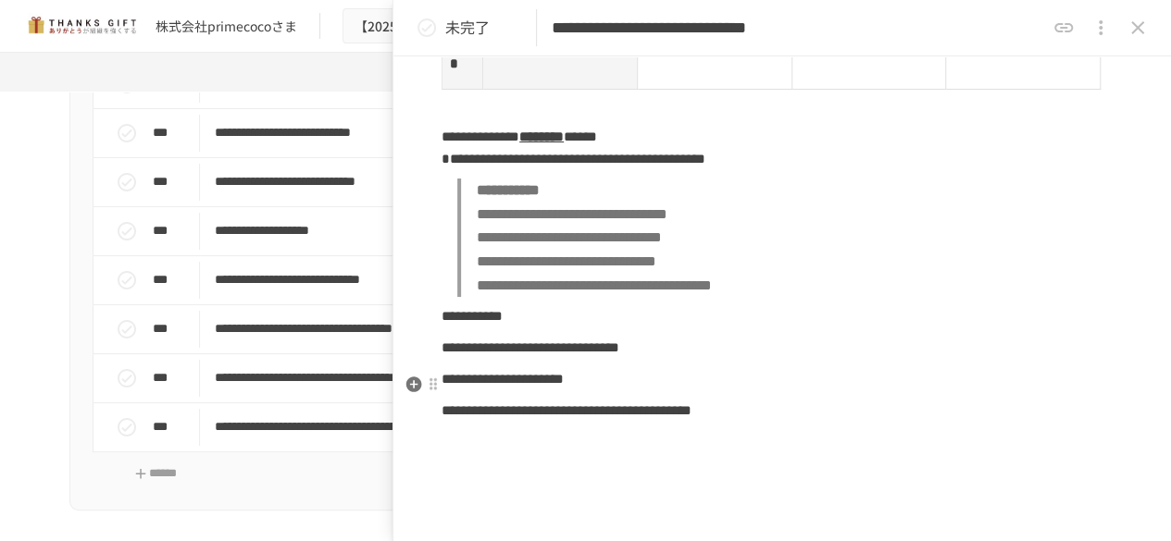
click at [691, 404] on span "**********" at bounding box center [566, 411] width 250 height 14
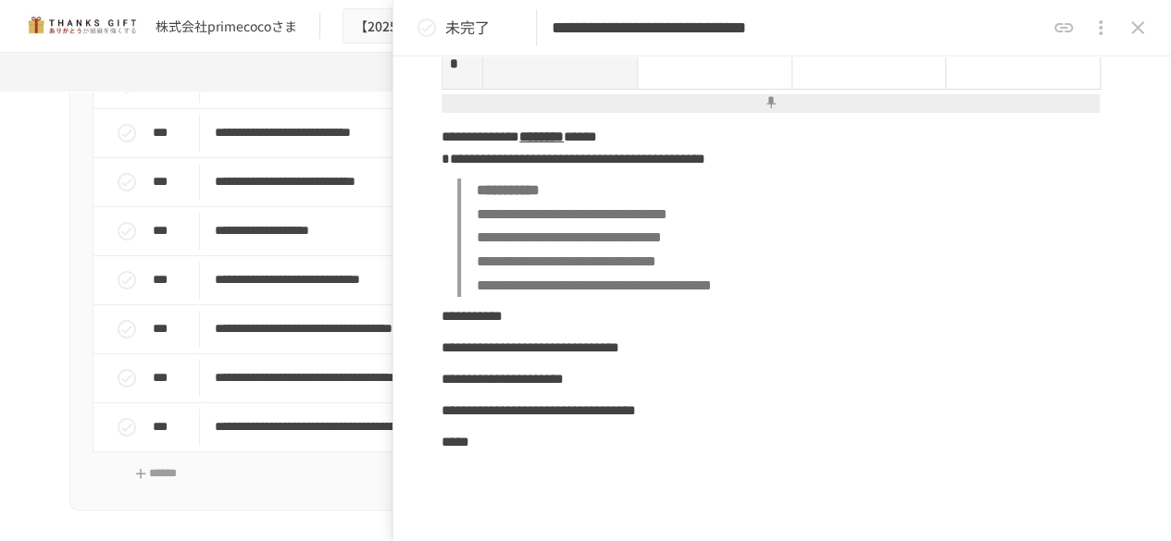
drag, startPoint x: 1150, startPoint y: 43, endPoint x: 1131, endPoint y: 34, distance: 20.3
click at [1131, 34] on div at bounding box center [1100, 27] width 111 height 37
click at [1131, 34] on icon "close drawer" at bounding box center [1137, 28] width 22 height 22
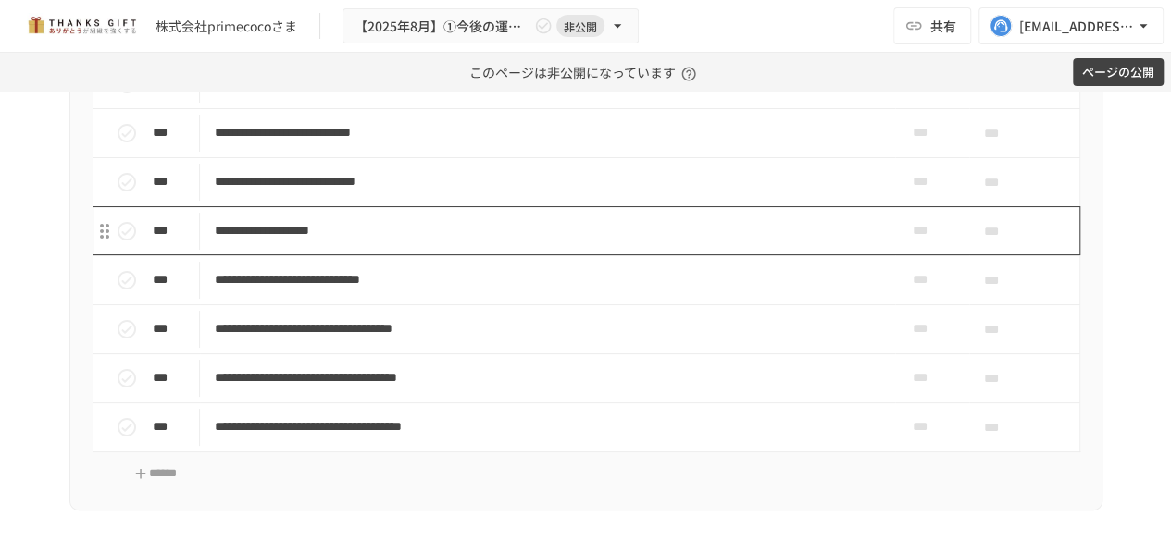
click at [401, 242] on p "**********" at bounding box center [547, 230] width 665 height 23
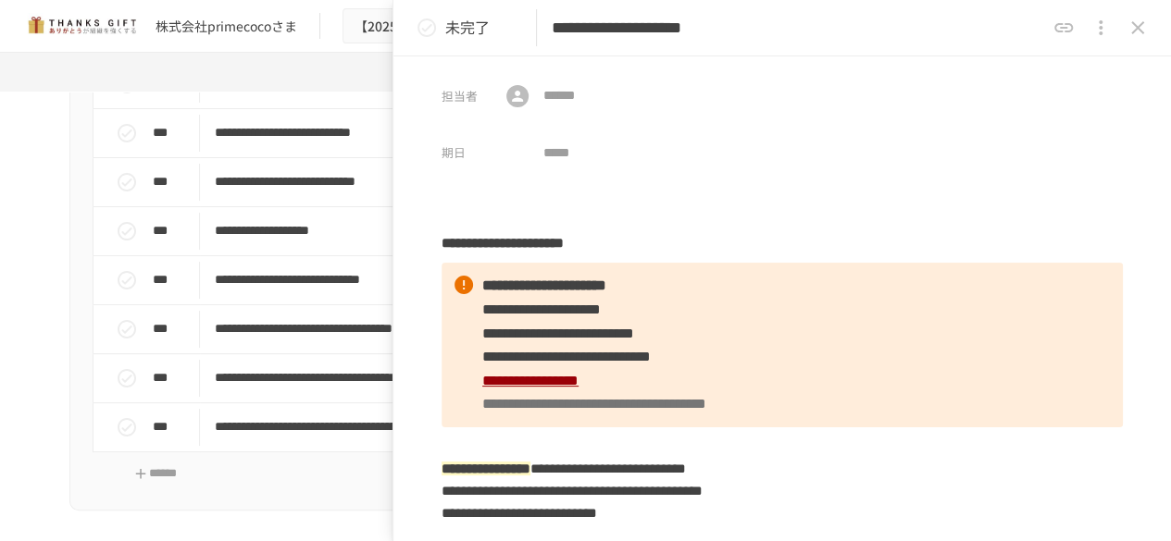
click at [476, 285] on p "**********" at bounding box center [781, 345] width 681 height 165
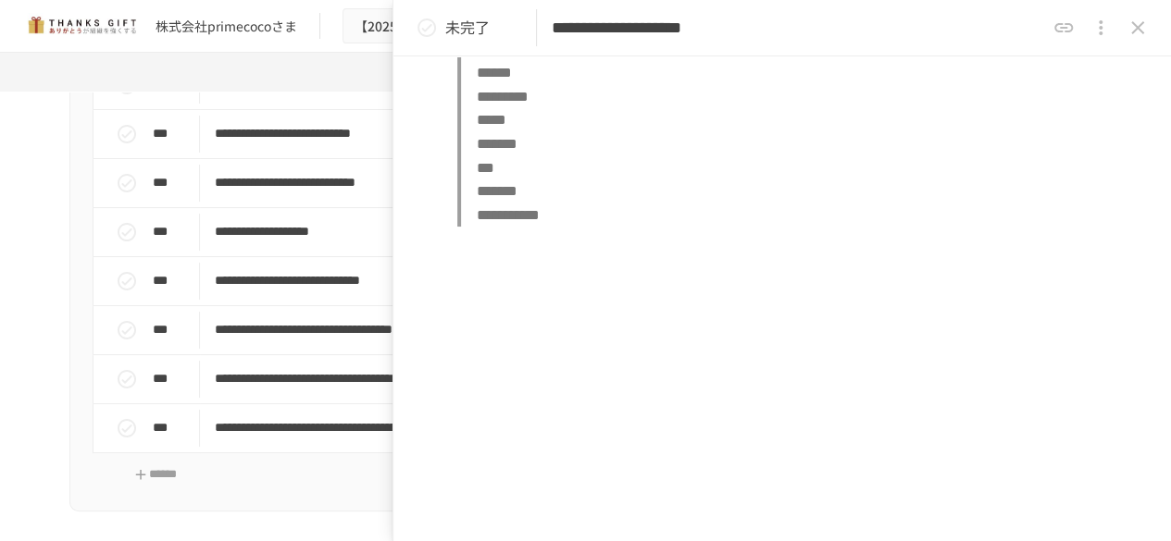
scroll to position [1109, 0]
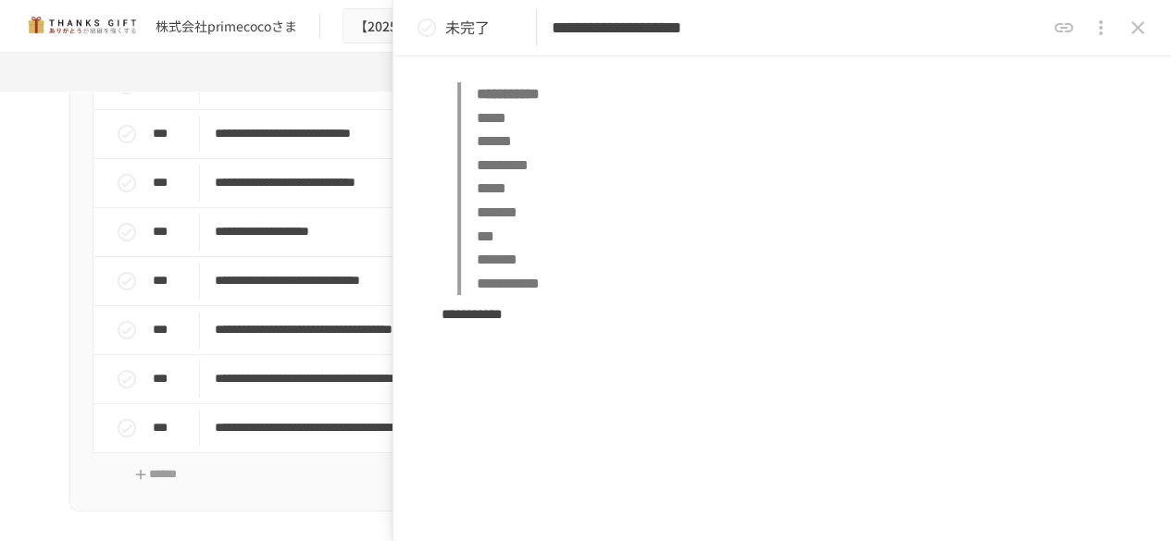
scroll to position [1177, 0]
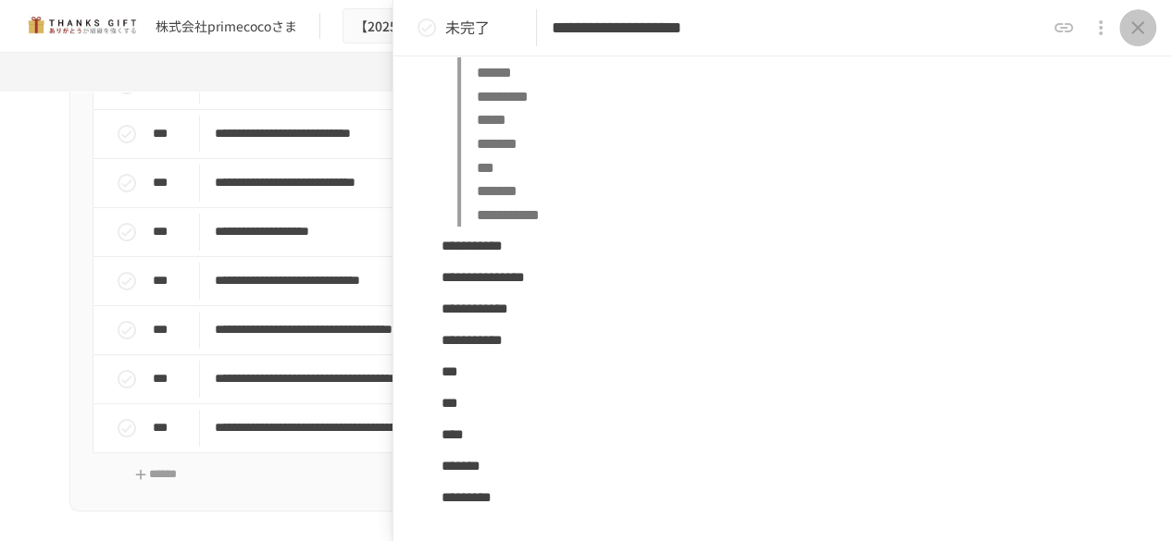
click at [1153, 23] on button "close drawer" at bounding box center [1137, 27] width 37 height 37
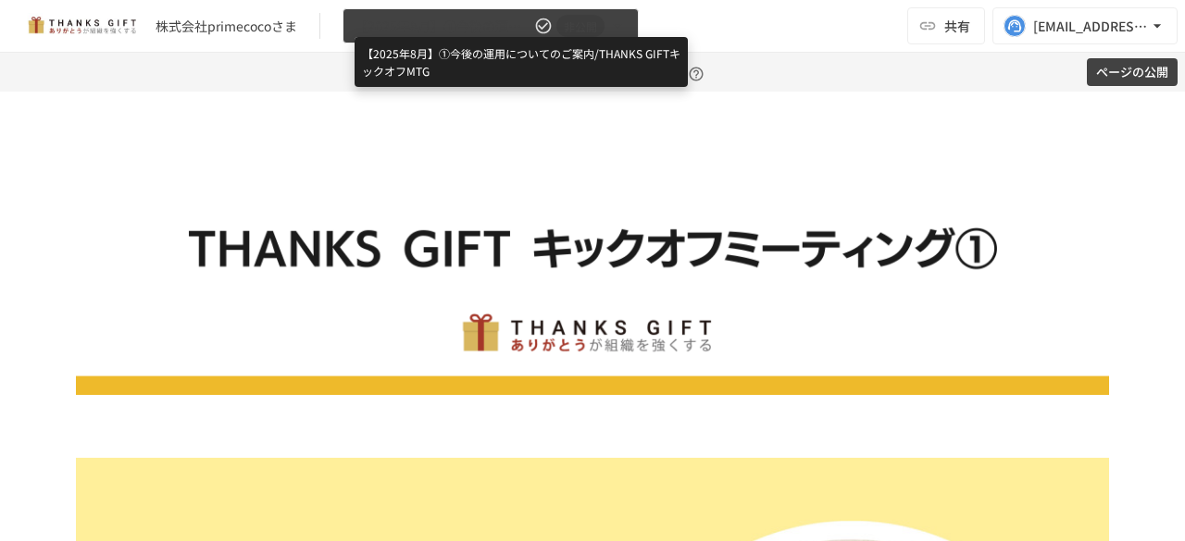
click at [451, 34] on span "【2025年8月】①今後の運用についてのご案内/THANKS GIFTキックオフMTG" at bounding box center [442, 26] width 176 height 23
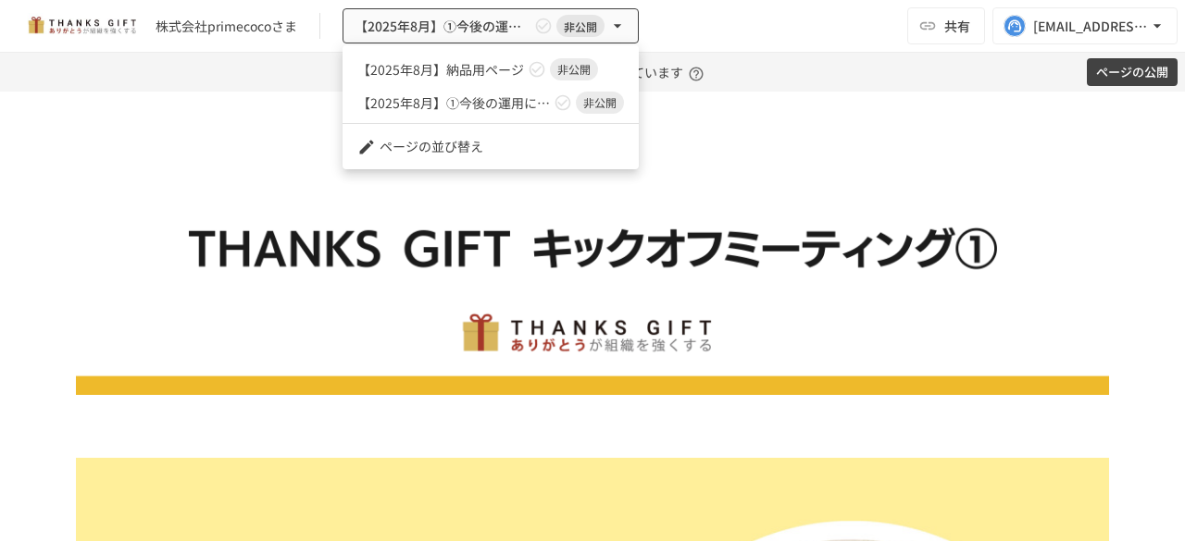
click at [242, 121] on div at bounding box center [592, 270] width 1185 height 541
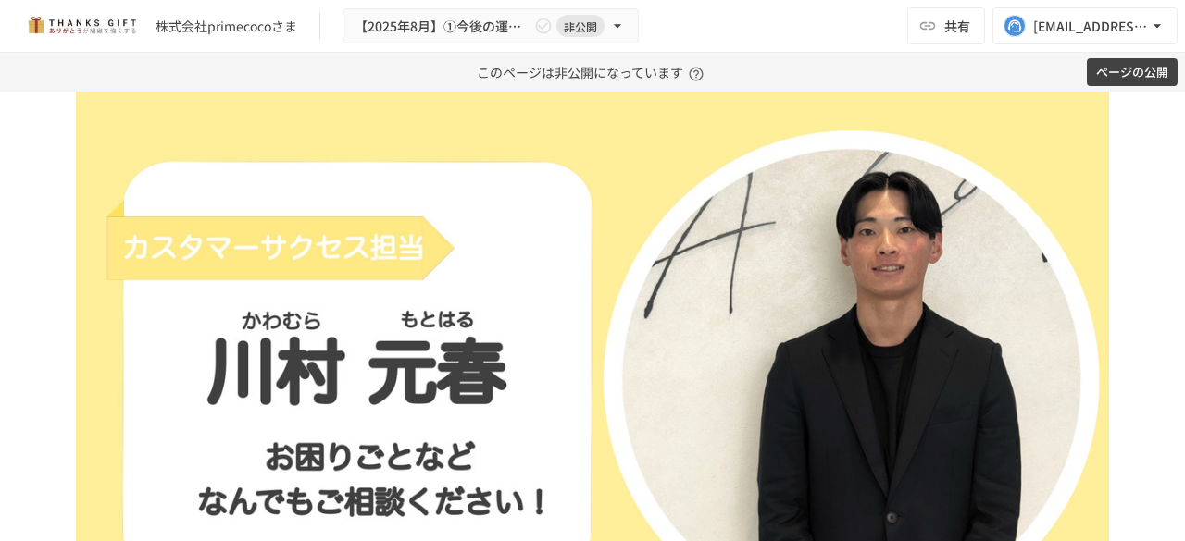
scroll to position [257, 0]
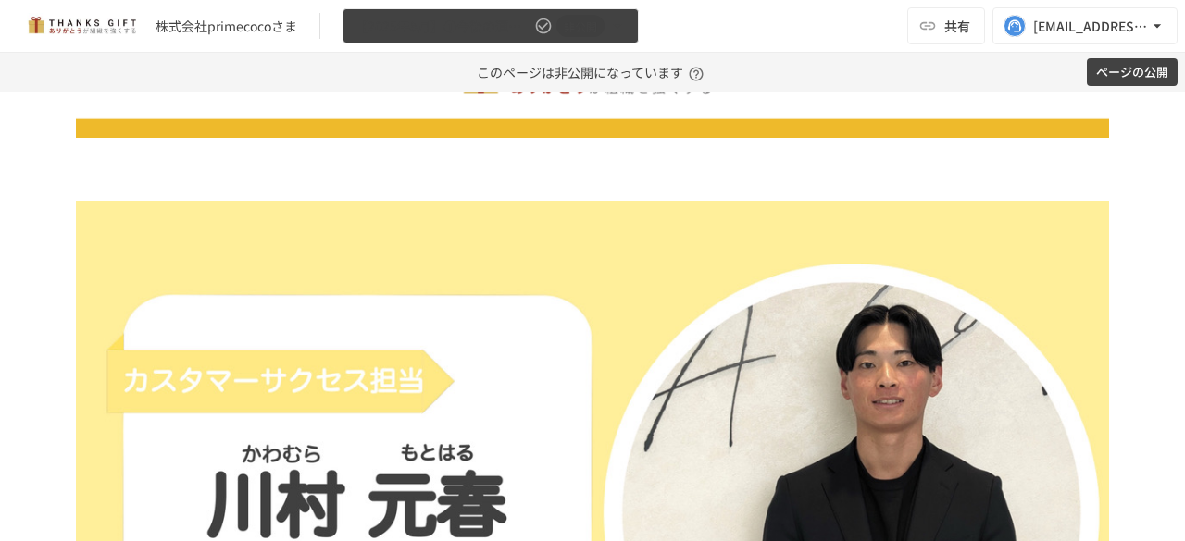
click at [521, 40] on button "【2025年8月】①今後の運用についてのご案内/THANKS GIFTキックオフMTG 非公開" at bounding box center [490, 26] width 296 height 36
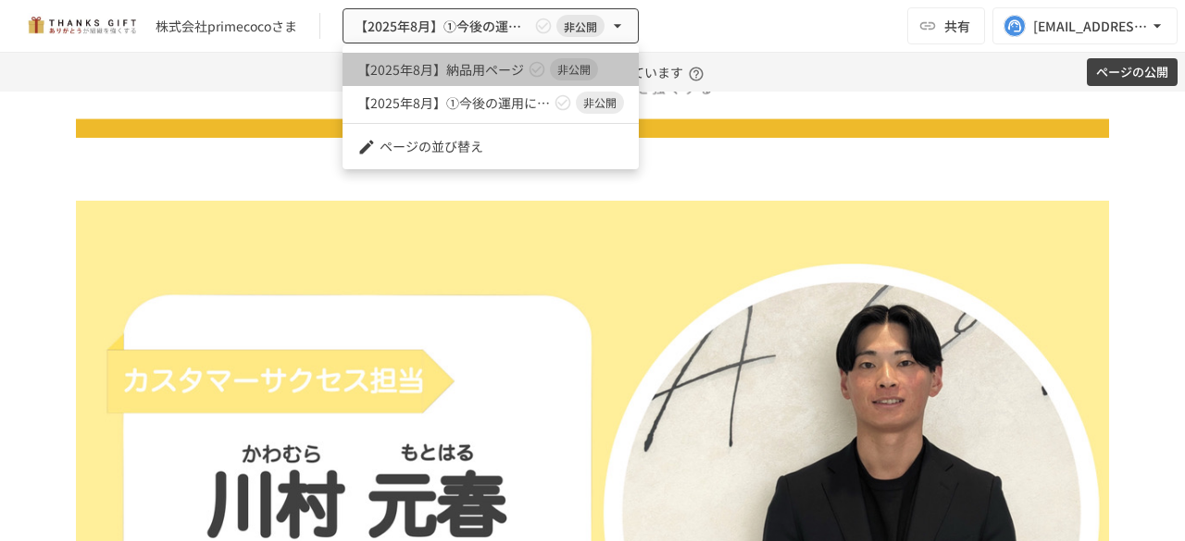
click at [528, 69] on icon at bounding box center [537, 69] width 19 height 19
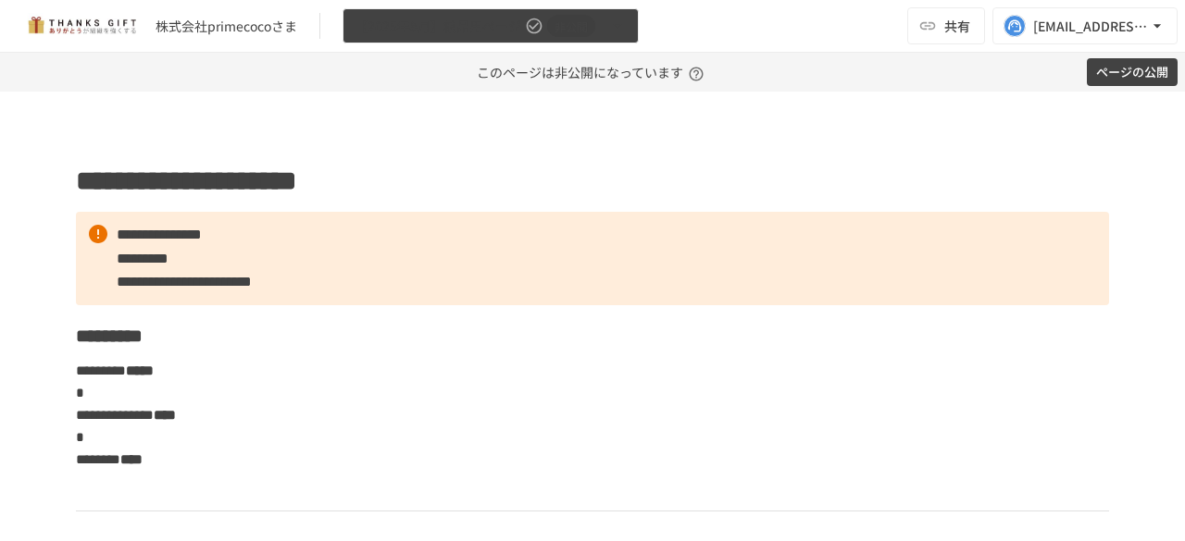
click at [449, 18] on span "【2025年8月】納品用ページ" at bounding box center [437, 26] width 167 height 23
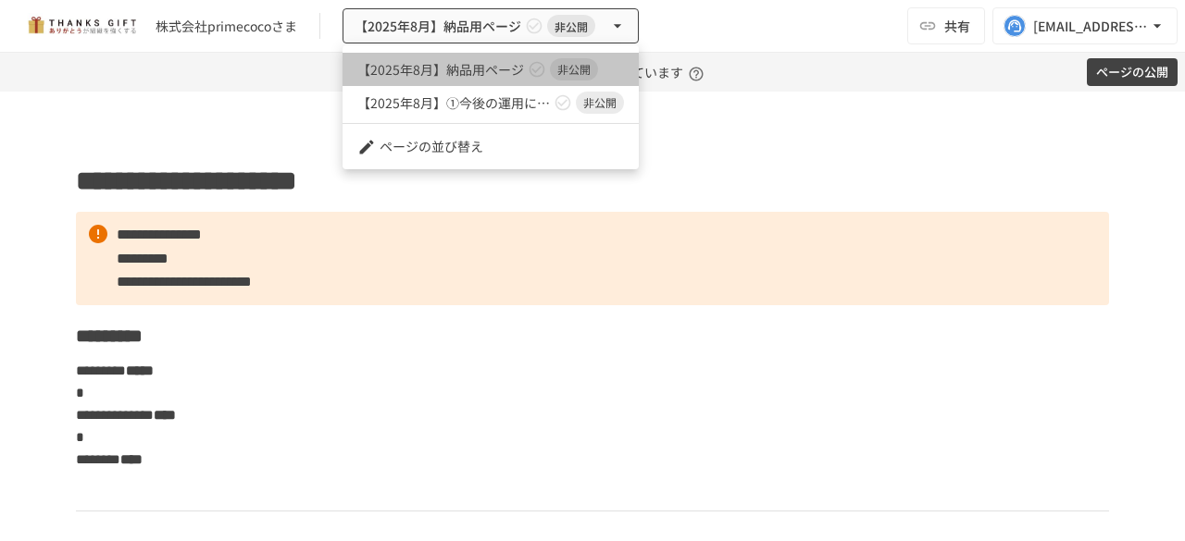
click at [468, 60] on span "【2025年8月】納品用ページ" at bounding box center [440, 69] width 167 height 19
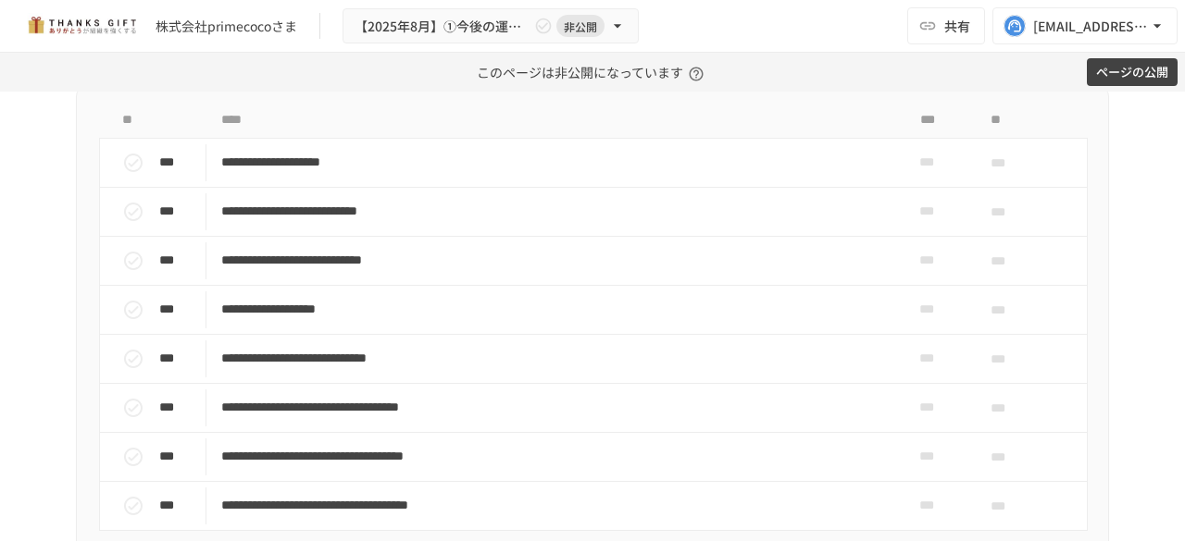
scroll to position [6461, 0]
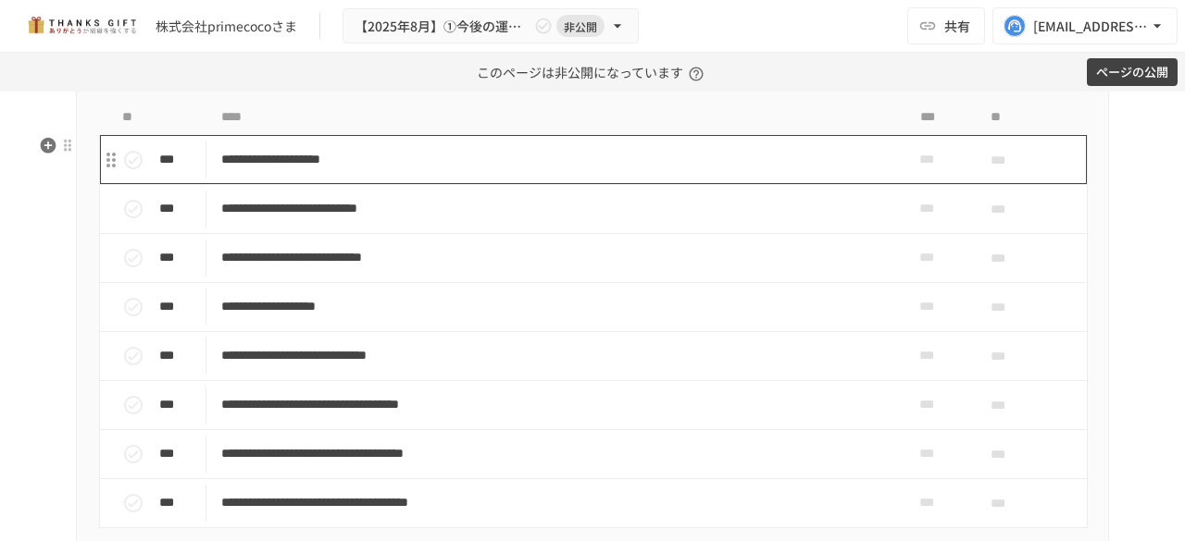
click at [503, 184] on td "**********" at bounding box center [553, 159] width 695 height 49
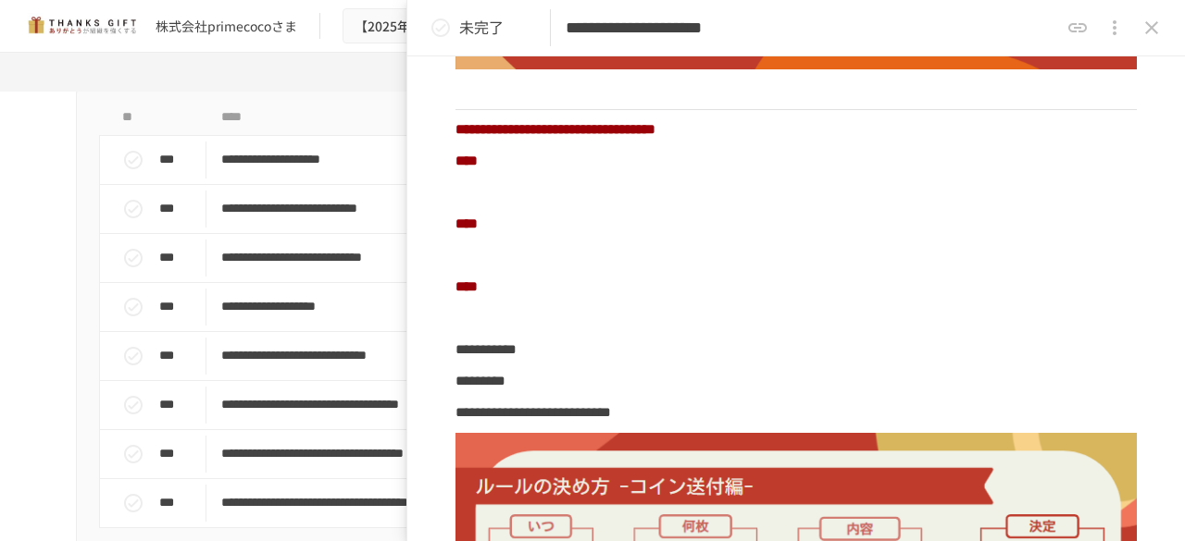
scroll to position [1045, 0]
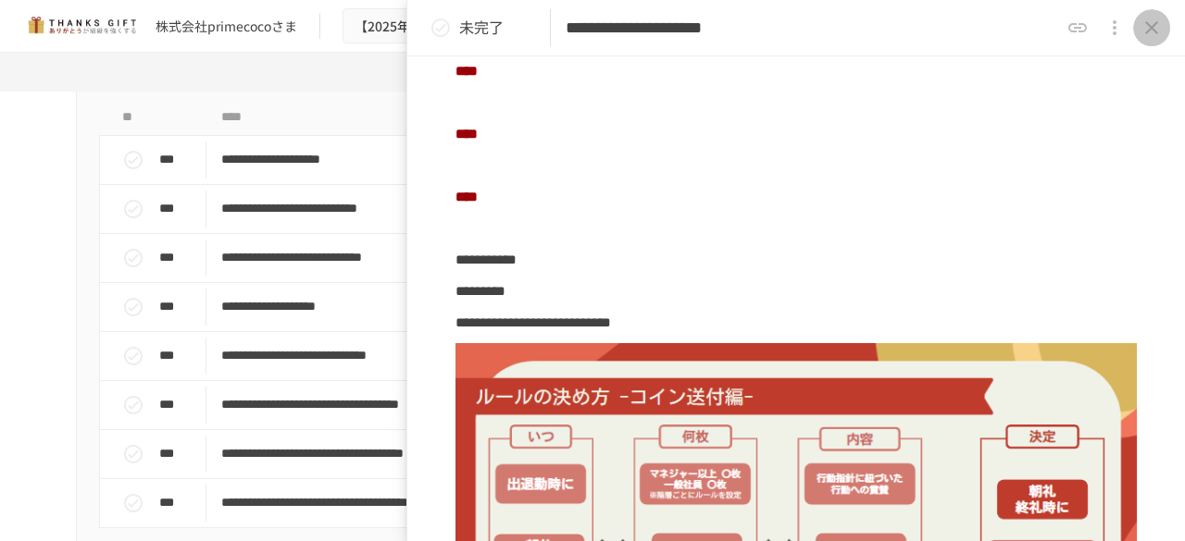
click at [1146, 39] on button "close drawer" at bounding box center [1151, 27] width 37 height 37
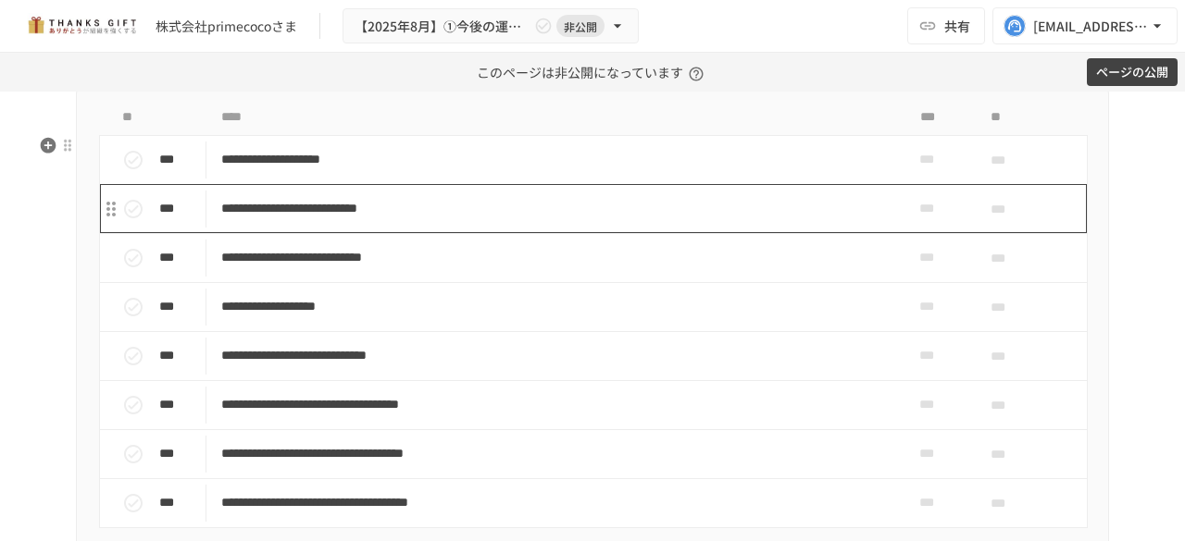
click at [674, 220] on p "**********" at bounding box center [553, 208] width 665 height 23
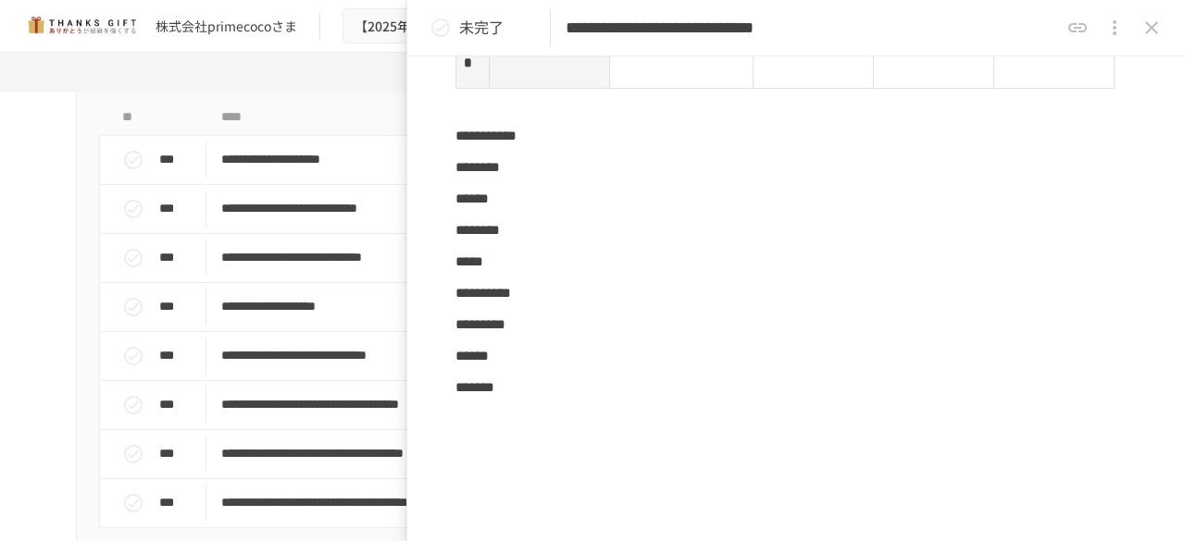
scroll to position [3402, 0]
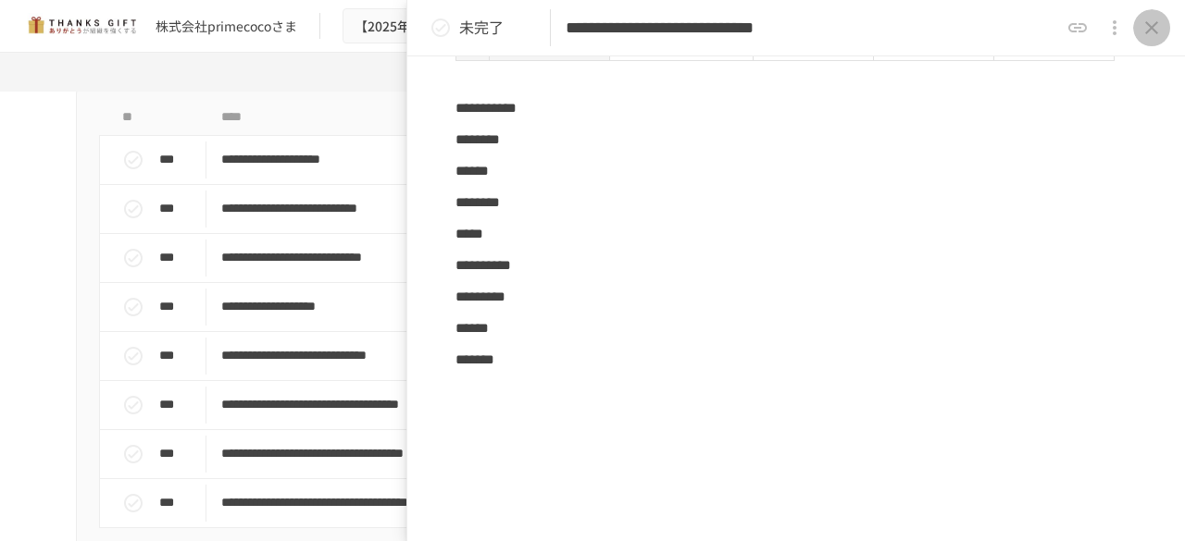
click at [1156, 34] on icon "close drawer" at bounding box center [1151, 28] width 22 height 22
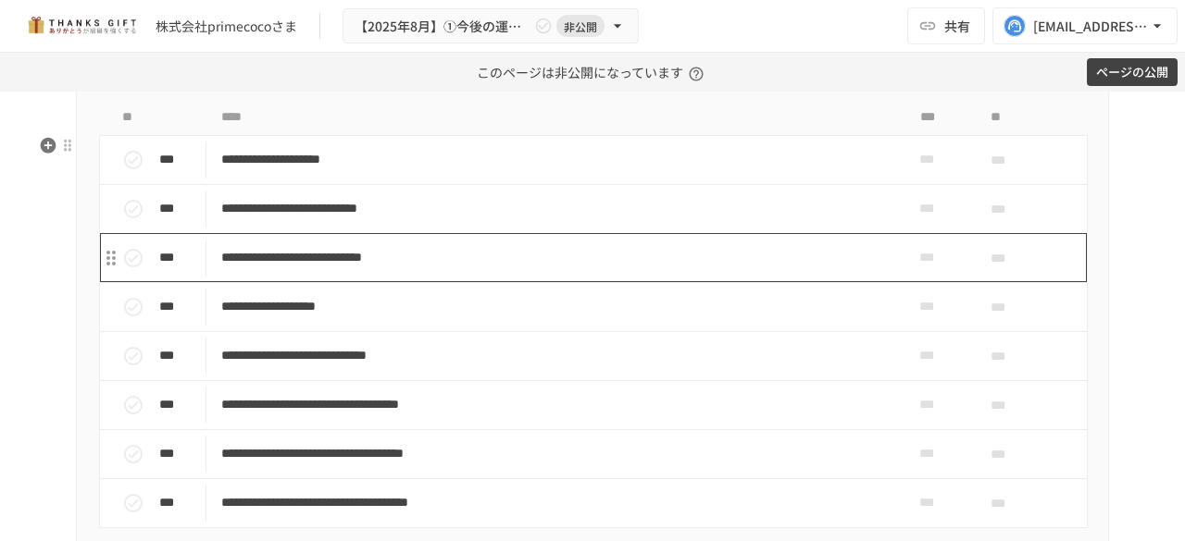
click at [651, 269] on p "**********" at bounding box center [553, 257] width 665 height 23
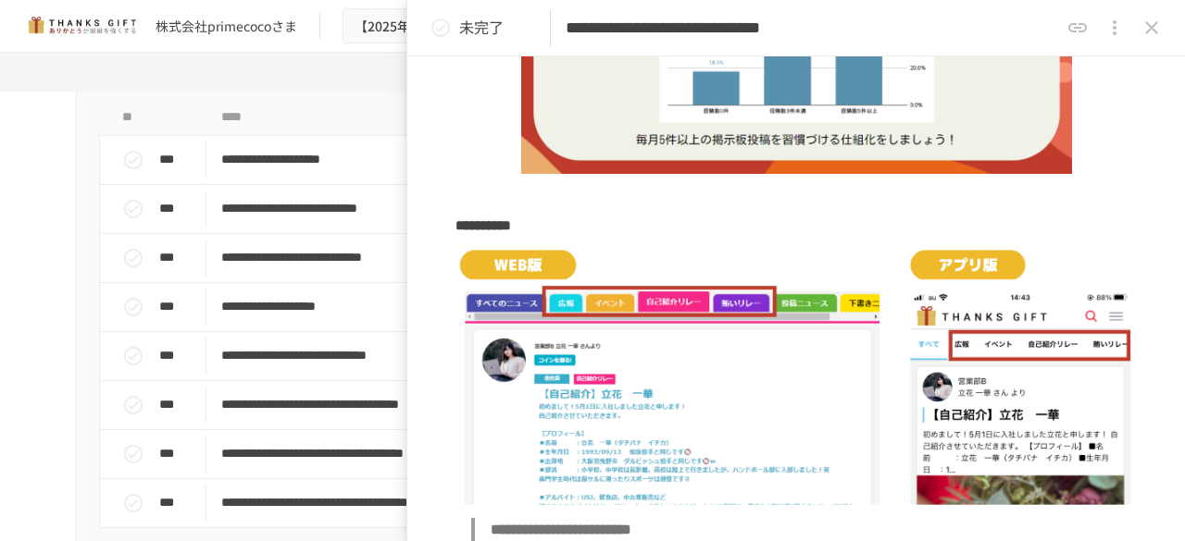
scroll to position [669, 0]
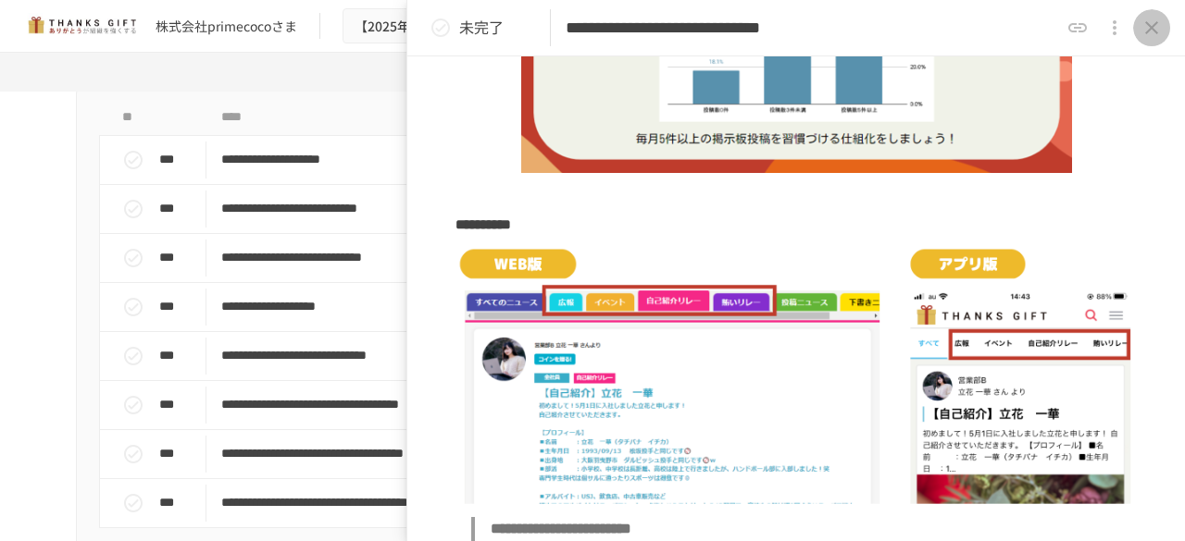
click at [1157, 40] on button "close drawer" at bounding box center [1151, 27] width 37 height 37
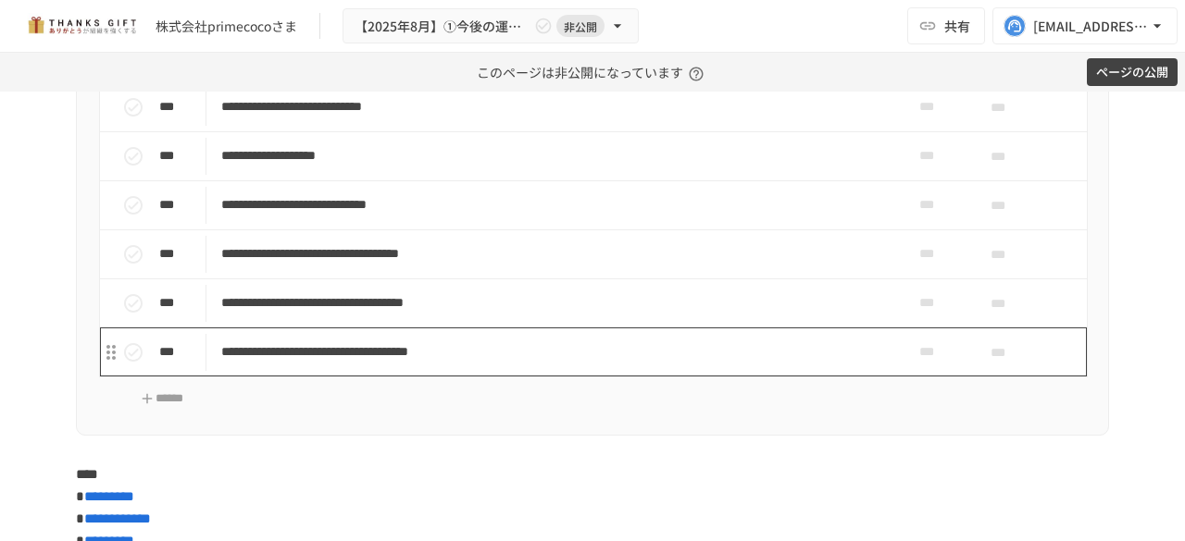
scroll to position [6607, 0]
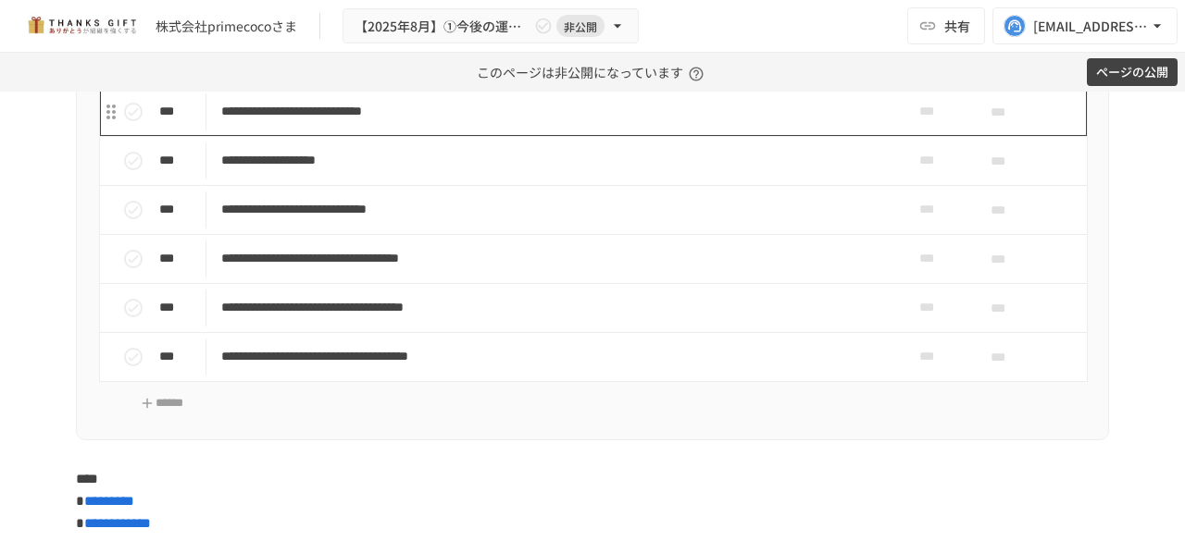
click at [520, 123] on p "**********" at bounding box center [553, 111] width 665 height 23
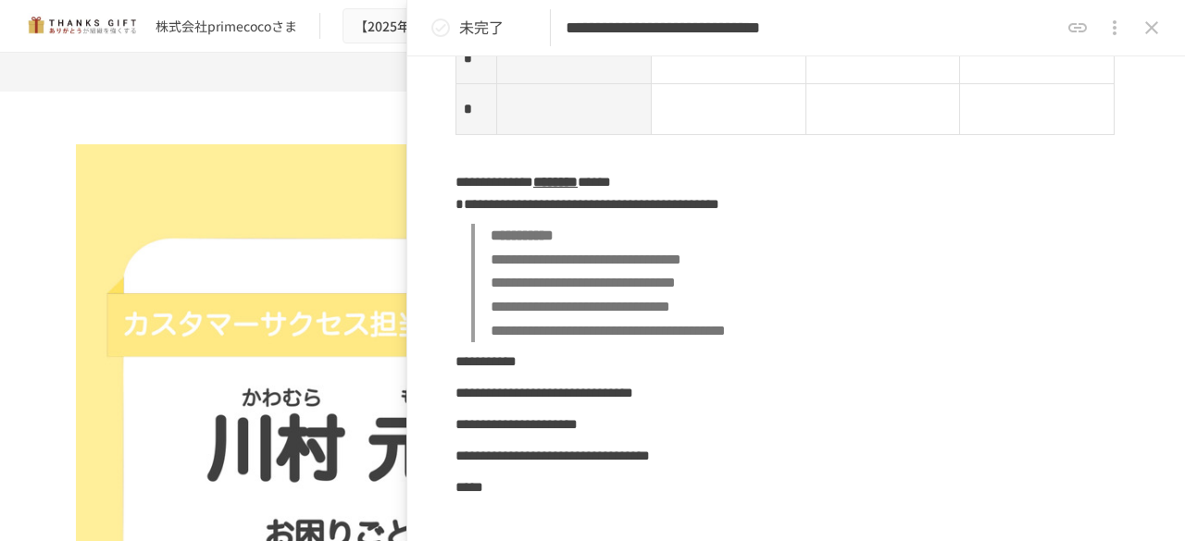
scroll to position [2819, 0]
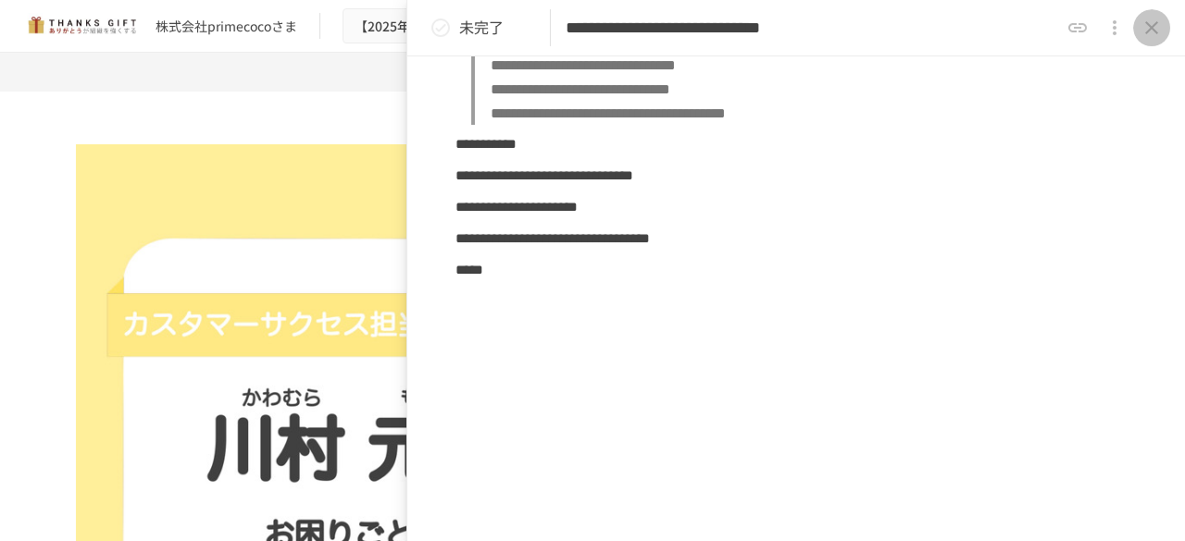
click at [1150, 23] on icon "close drawer" at bounding box center [1151, 28] width 22 height 22
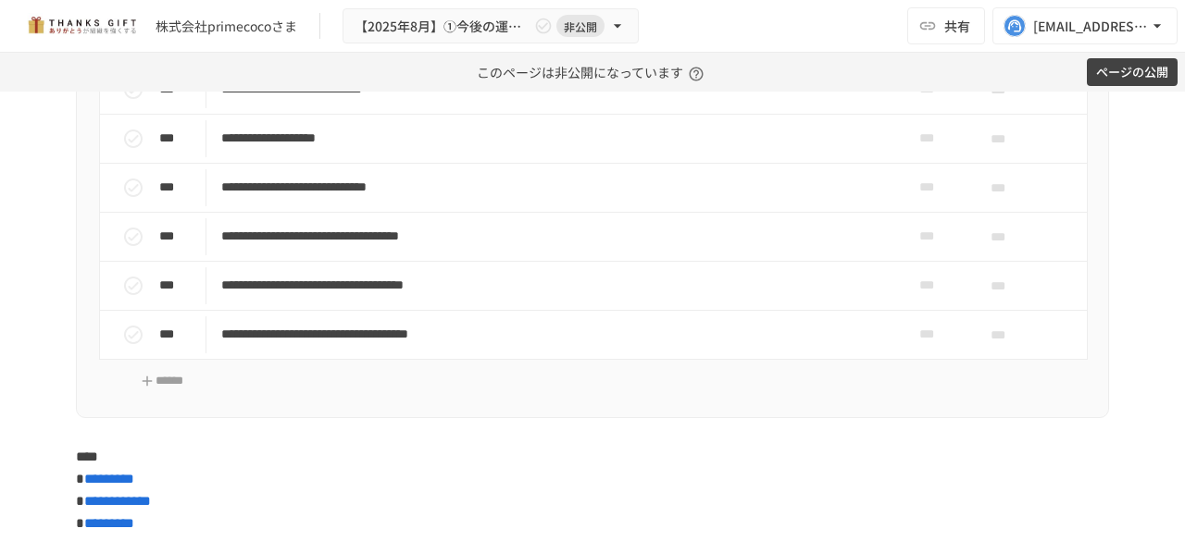
scroll to position [6627, 0]
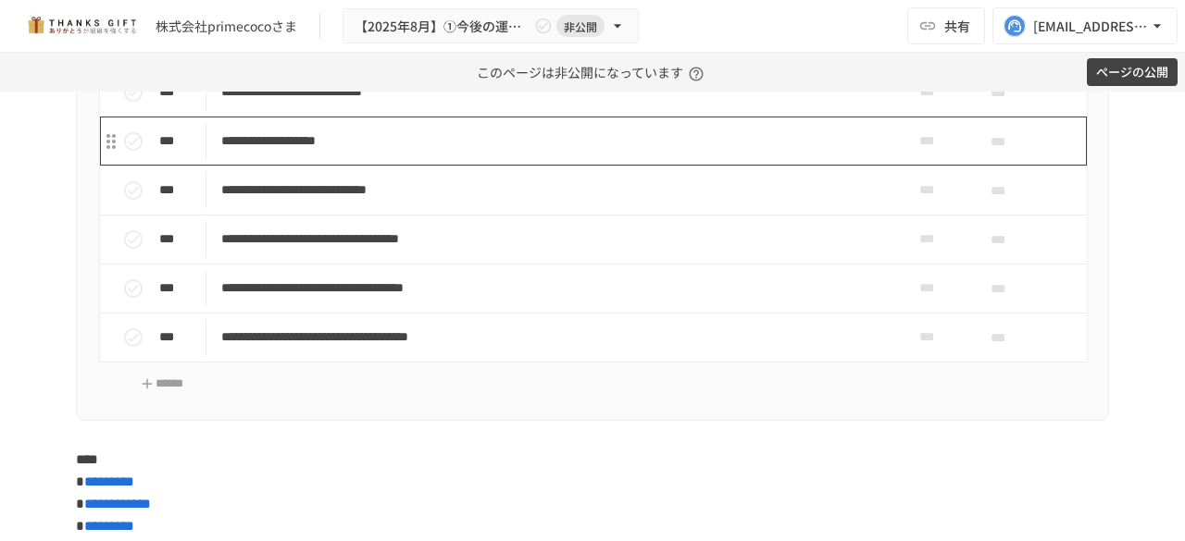
click at [365, 166] on td "**********" at bounding box center [553, 141] width 695 height 49
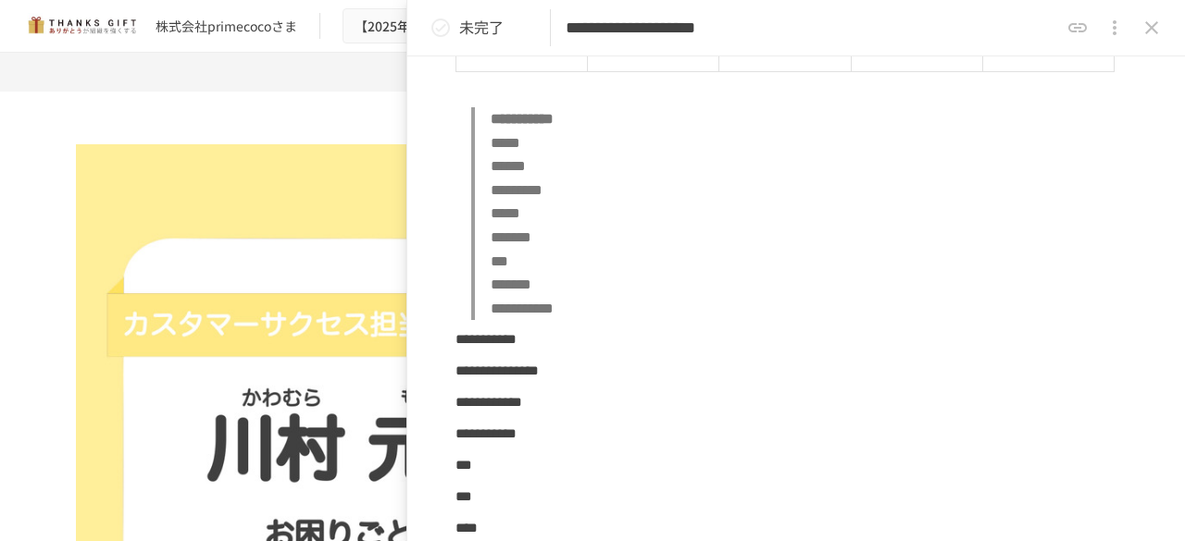
scroll to position [1185, 0]
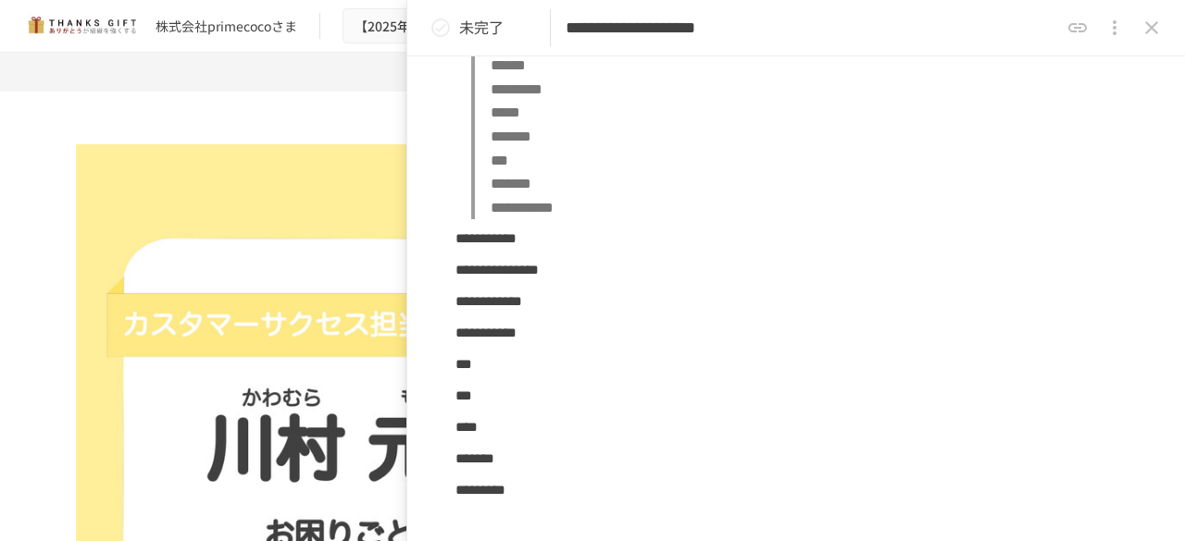
click at [1145, 40] on button "close drawer" at bounding box center [1151, 27] width 37 height 37
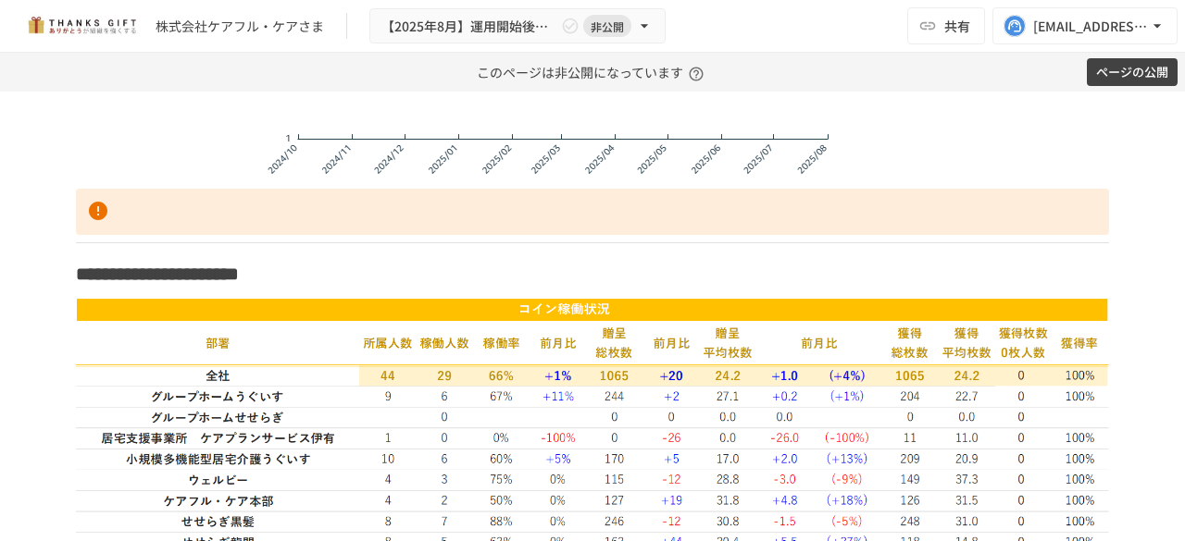
scroll to position [6127, 0]
